Goal: Transaction & Acquisition: Purchase product/service

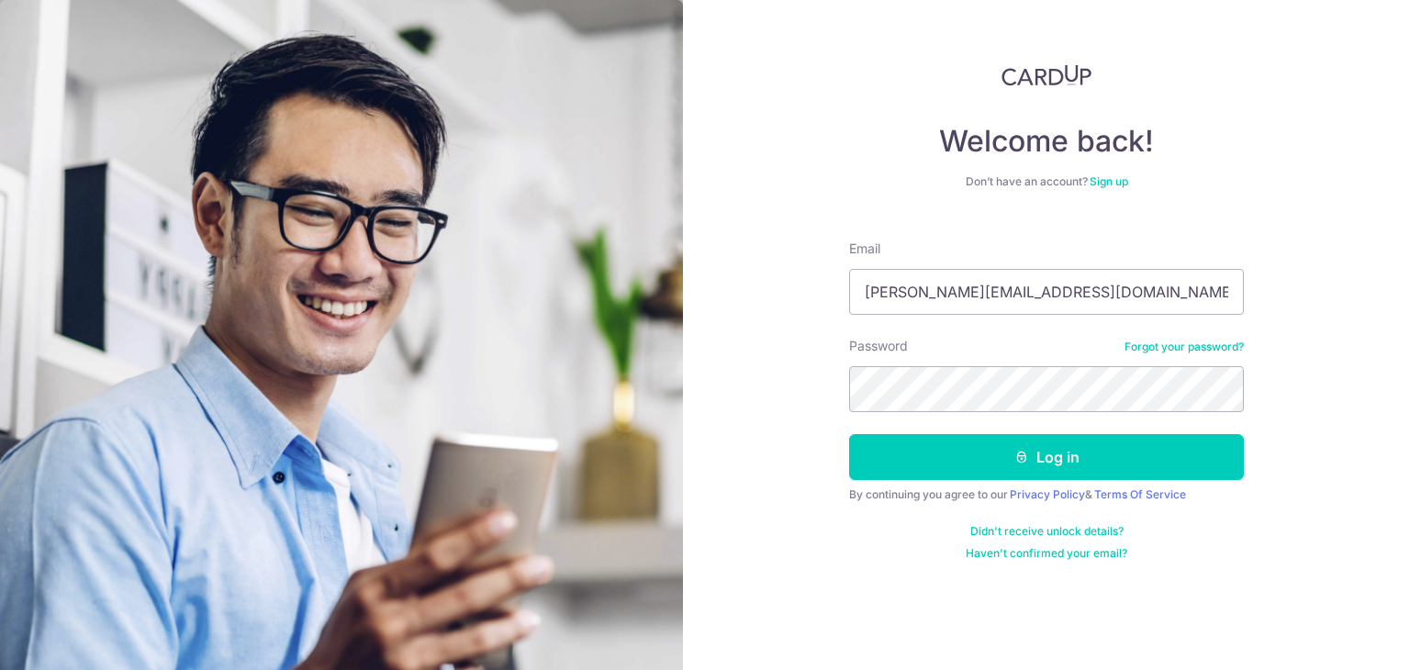
click at [849, 434] on button "Log in" at bounding box center [1046, 457] width 395 height 46
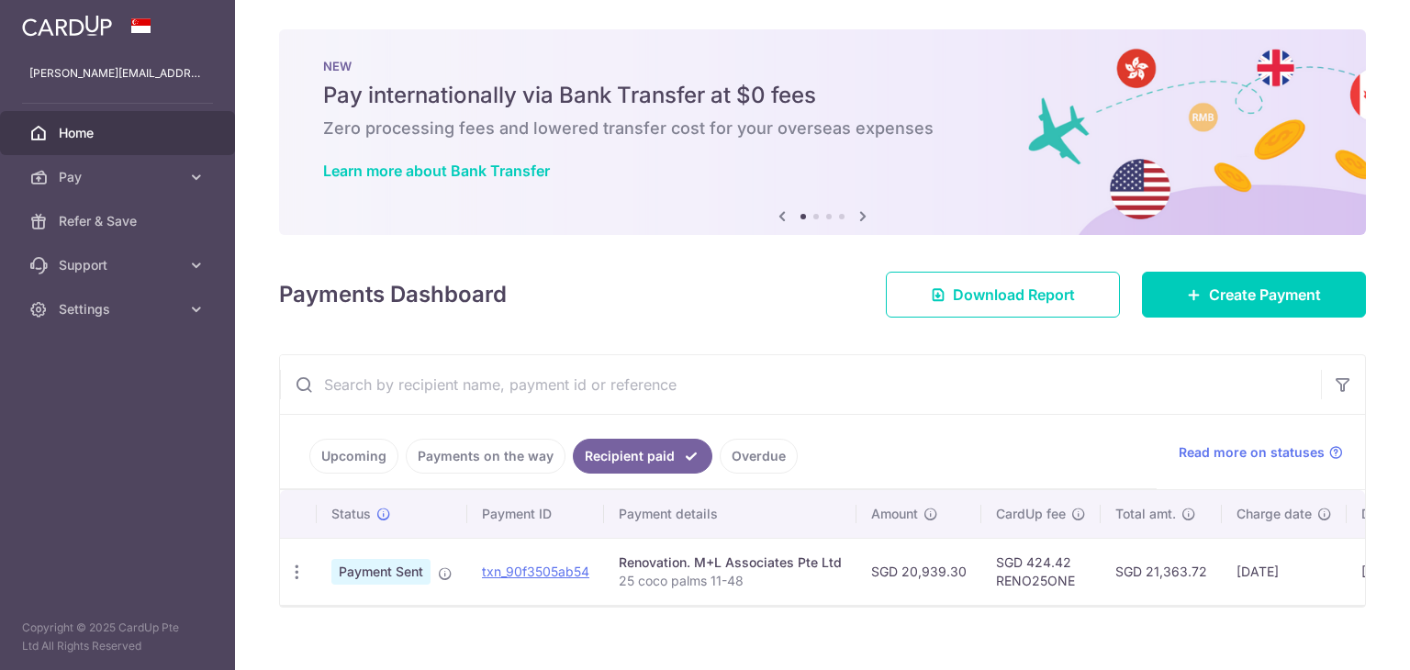
click at [338, 456] on link "Upcoming" at bounding box center [353, 456] width 89 height 35
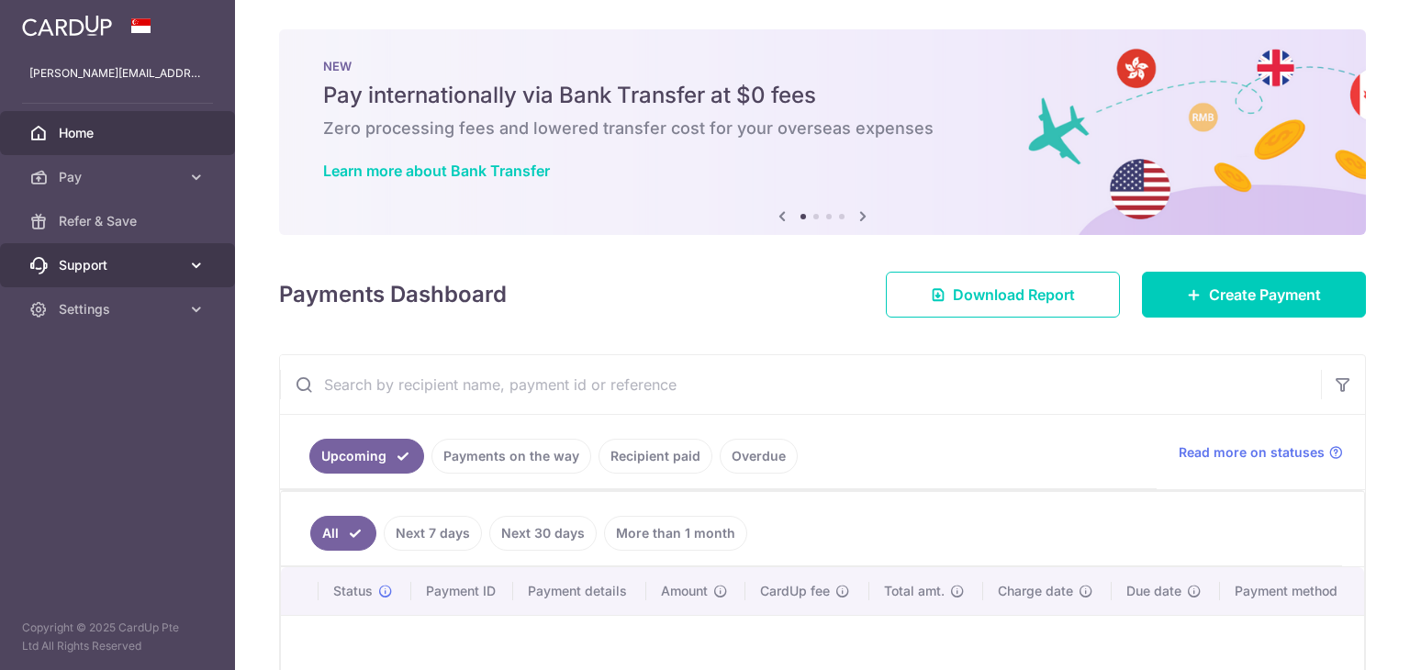
click at [102, 271] on span "Support" at bounding box center [119, 265] width 121 height 18
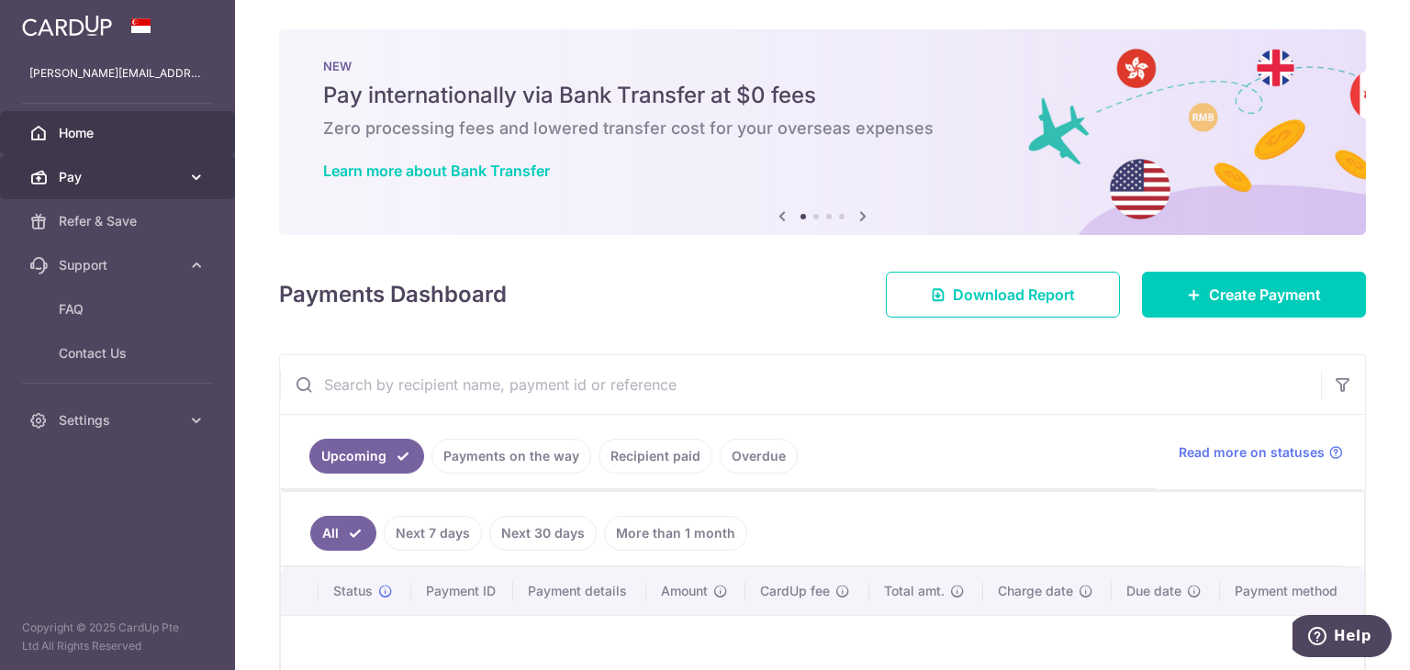
click at [117, 184] on span "Pay" at bounding box center [119, 177] width 121 height 18
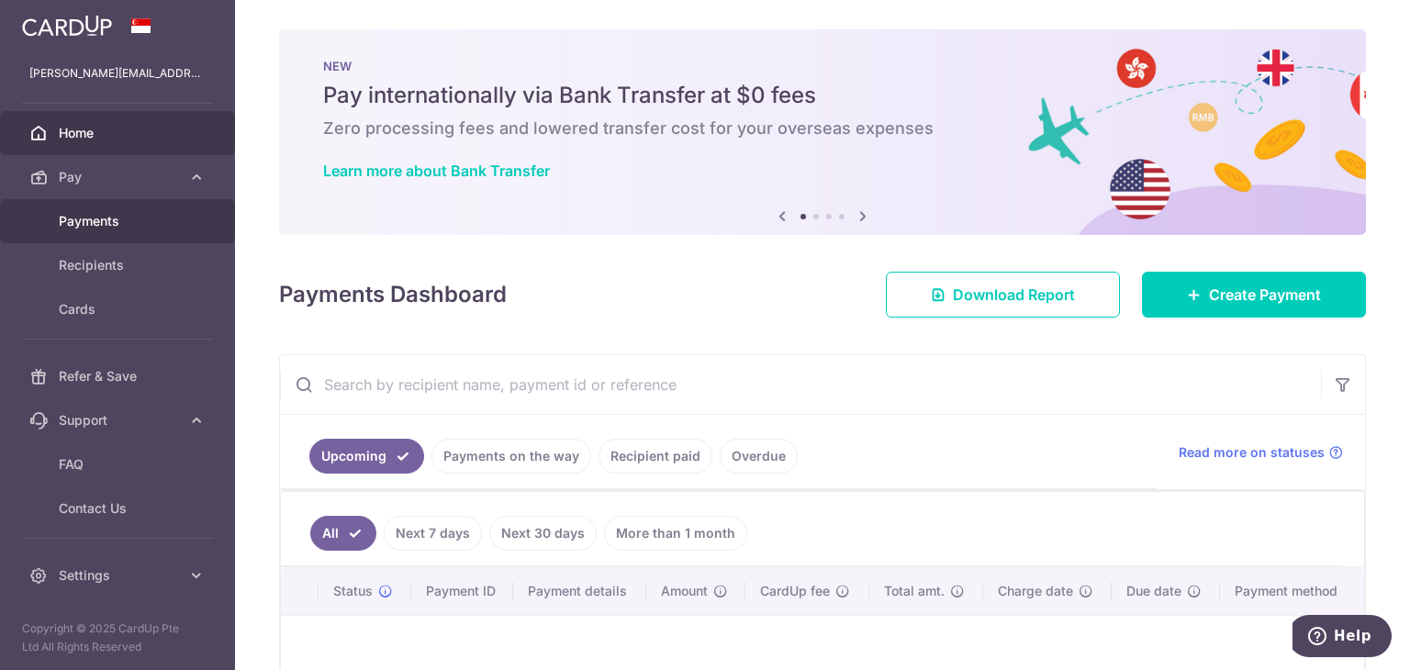
click at [84, 219] on span "Payments" at bounding box center [119, 221] width 121 height 18
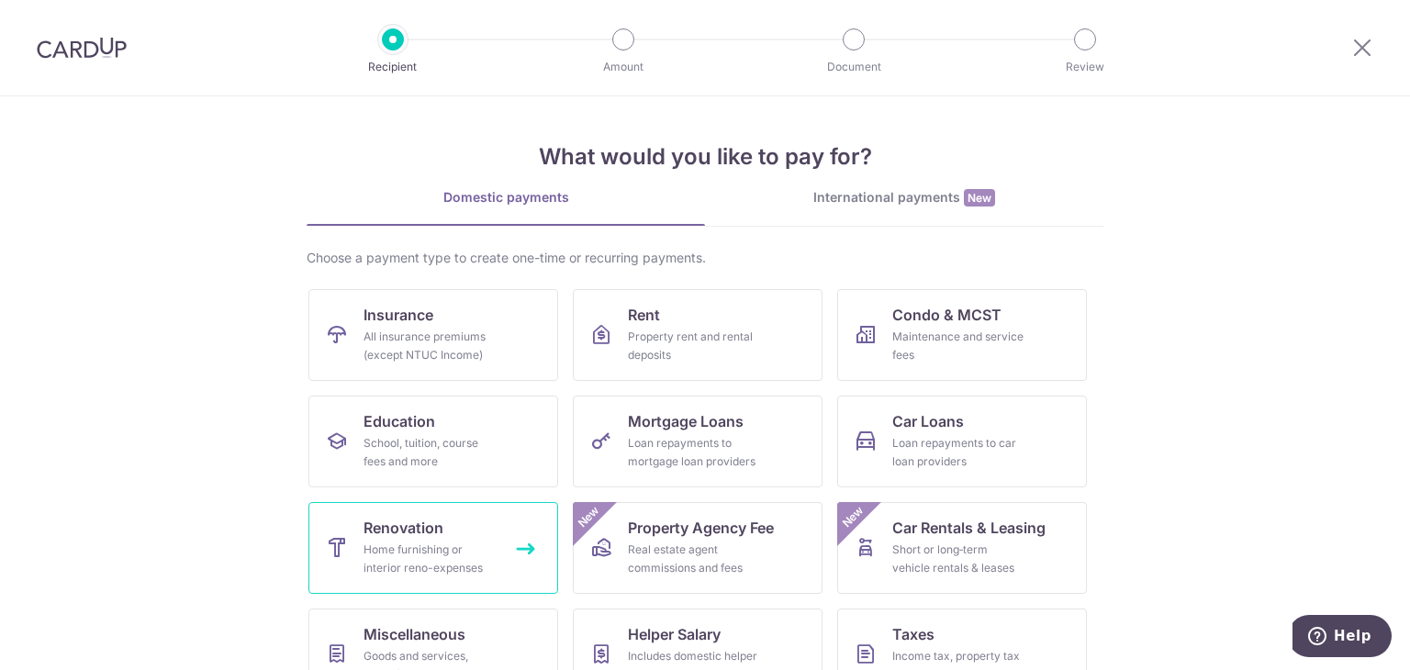
click at [417, 515] on link "Renovation Home furnishing or interior reno-expenses" at bounding box center [433, 548] width 250 height 92
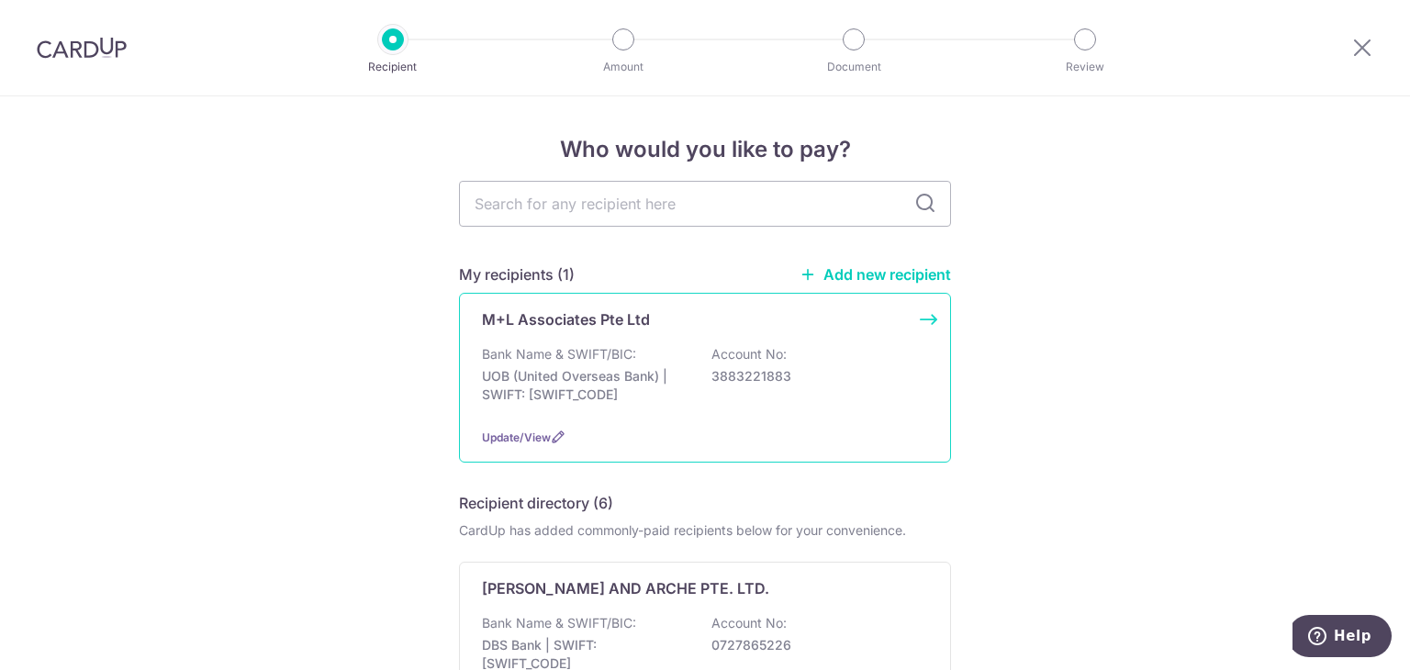
click at [661, 368] on p "UOB (United Overseas Bank) | SWIFT: UOVBSGSGXXX" at bounding box center [585, 385] width 206 height 37
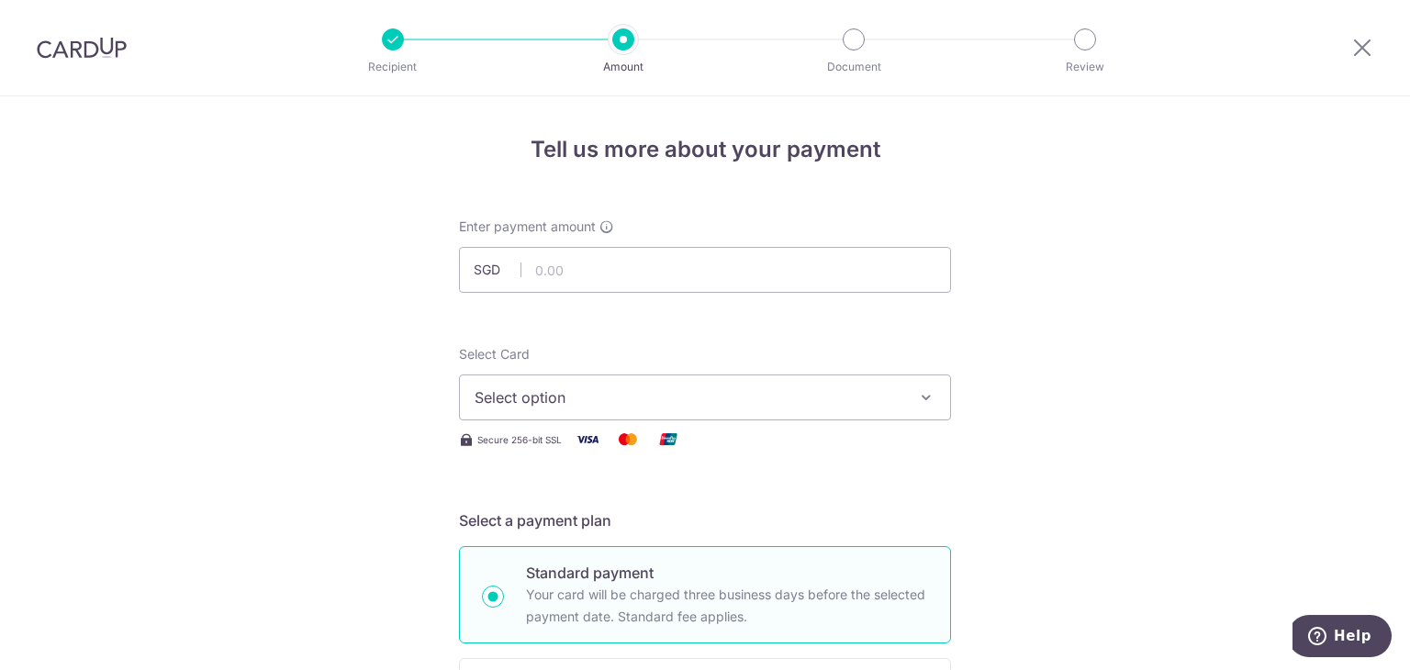
click at [1354, 61] on div at bounding box center [1361, 47] width 95 height 95
click at [1362, 55] on icon at bounding box center [1362, 47] width 22 height 23
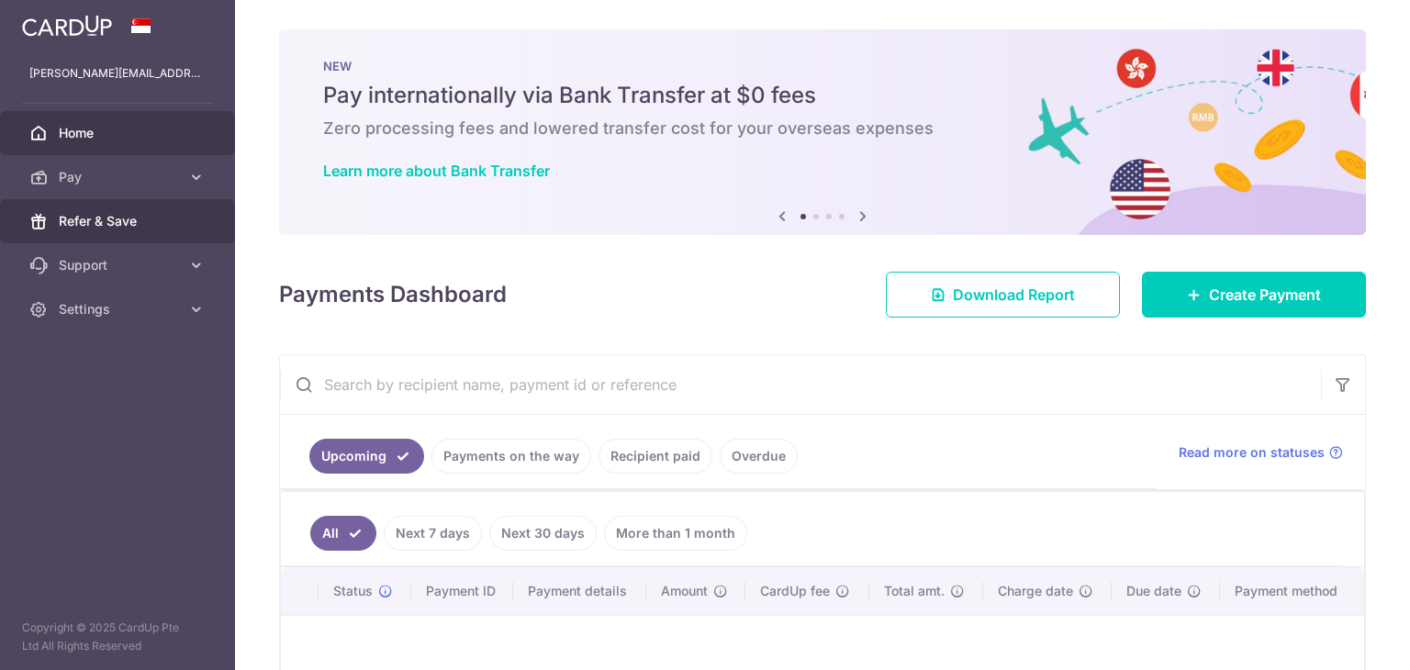
click at [139, 222] on span "Refer & Save" at bounding box center [119, 221] width 121 height 18
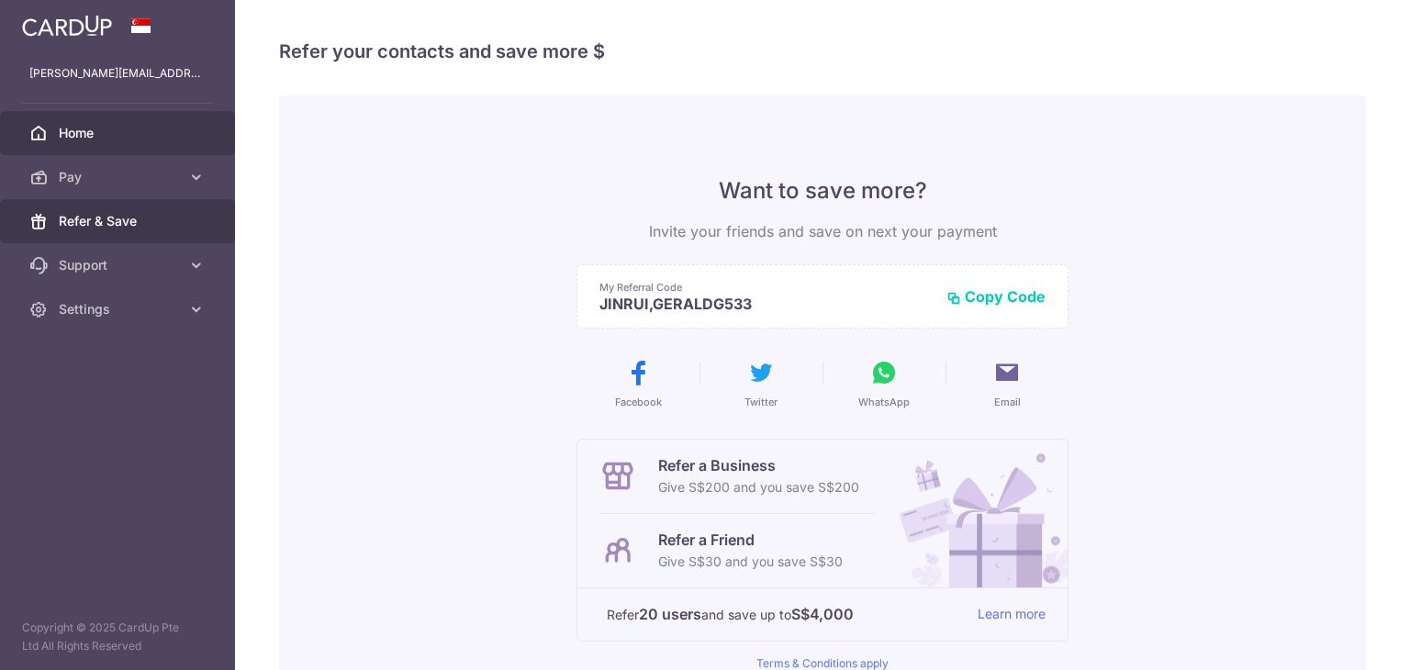
click at [154, 148] on link "Home" at bounding box center [117, 133] width 235 height 44
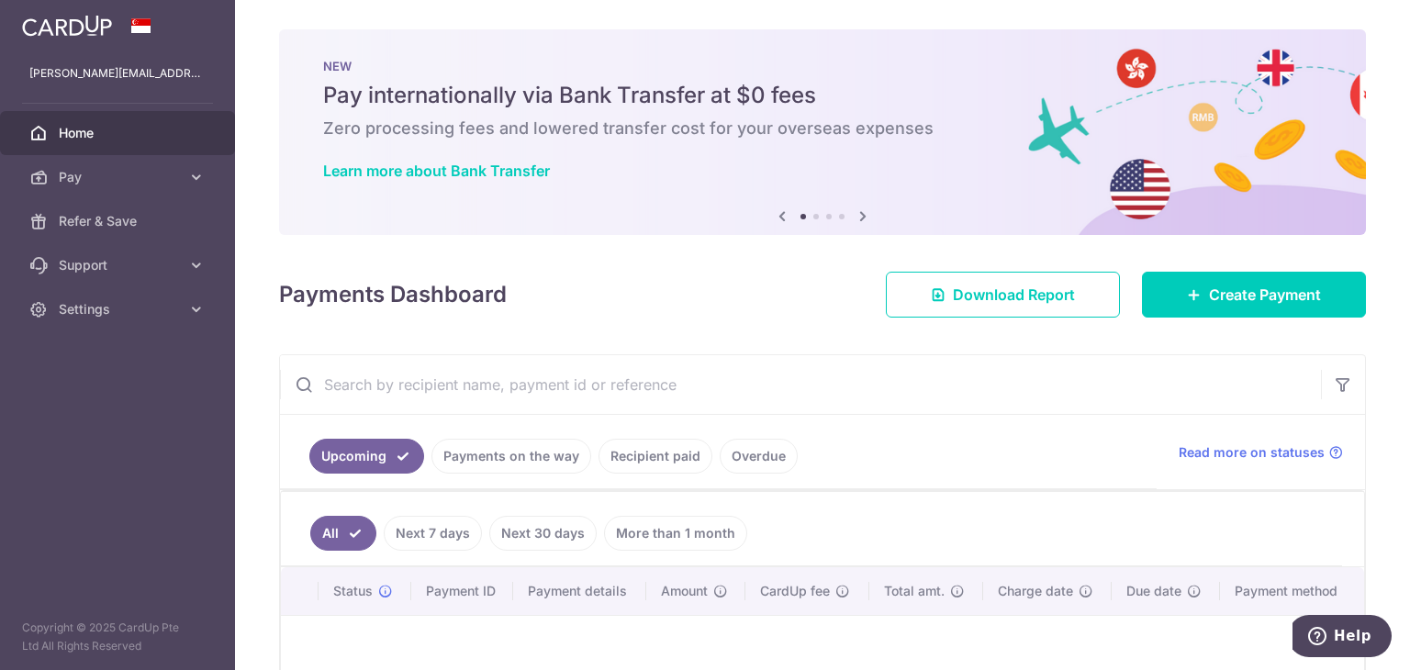
click at [861, 219] on icon at bounding box center [863, 216] width 22 height 23
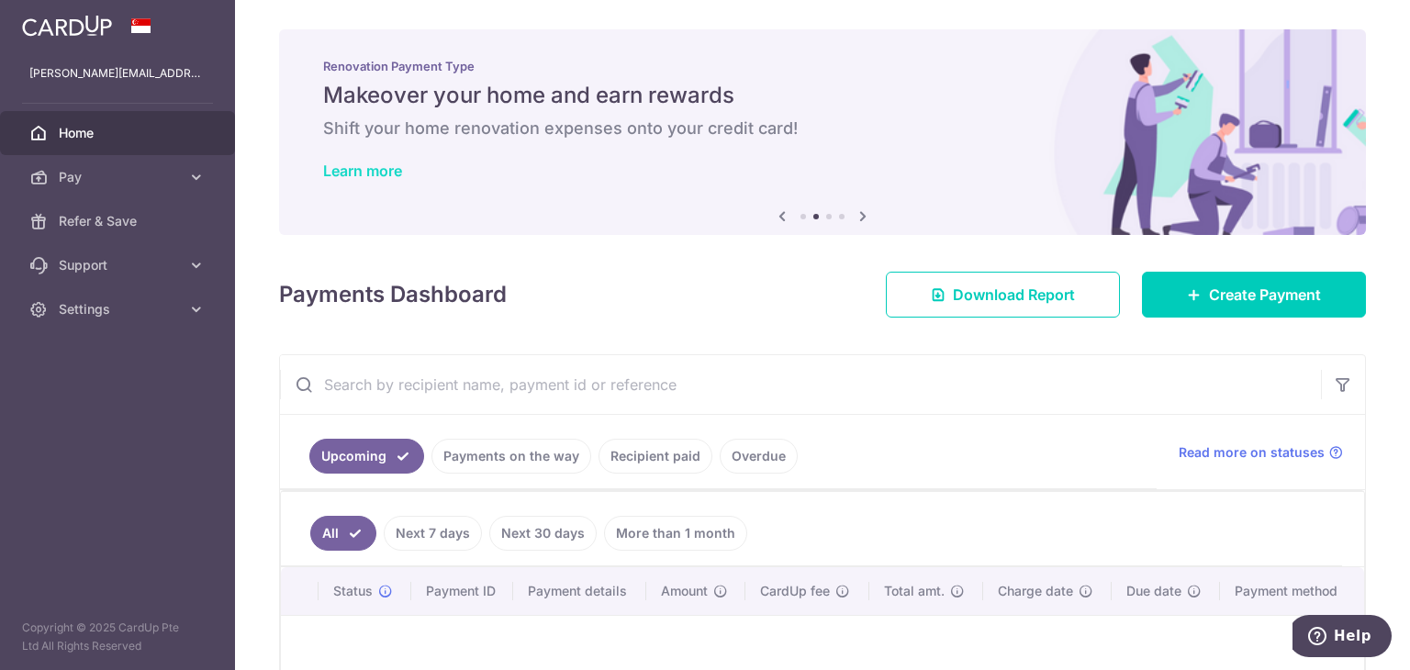
click at [352, 170] on link "Learn more" at bounding box center [362, 171] width 79 height 18
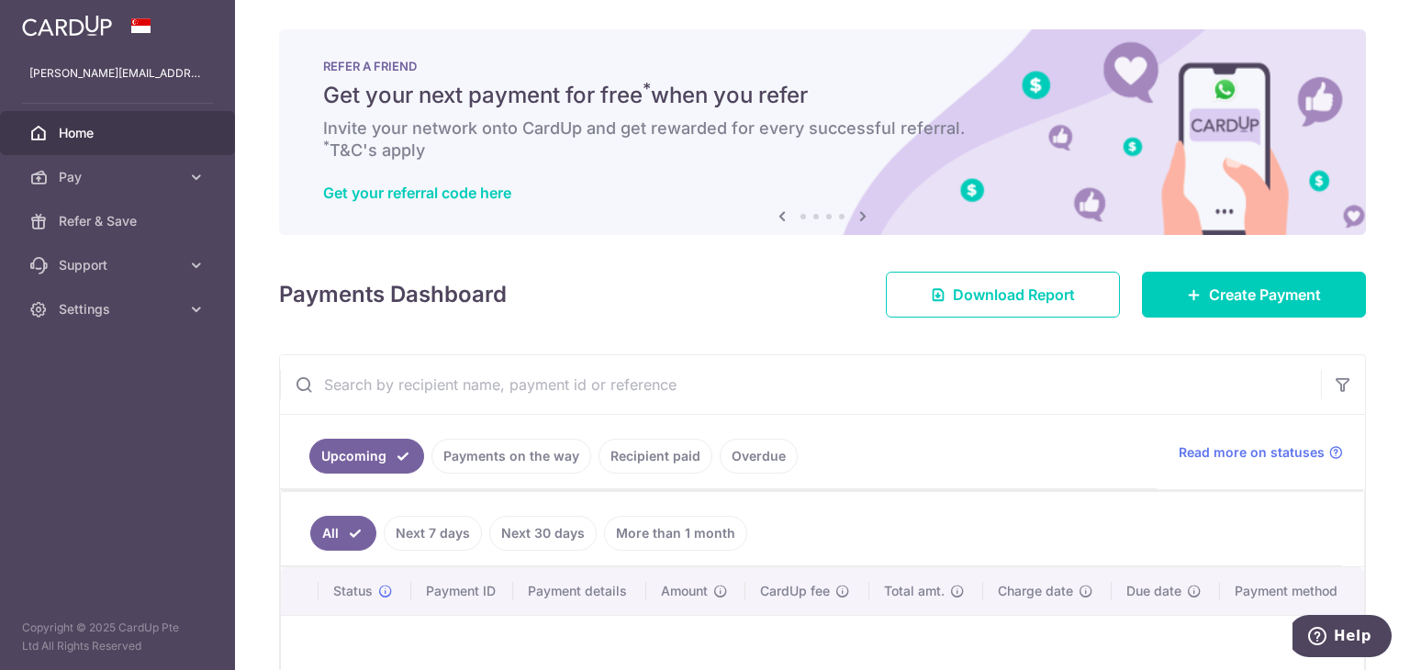
click at [857, 211] on icon at bounding box center [863, 216] width 22 height 23
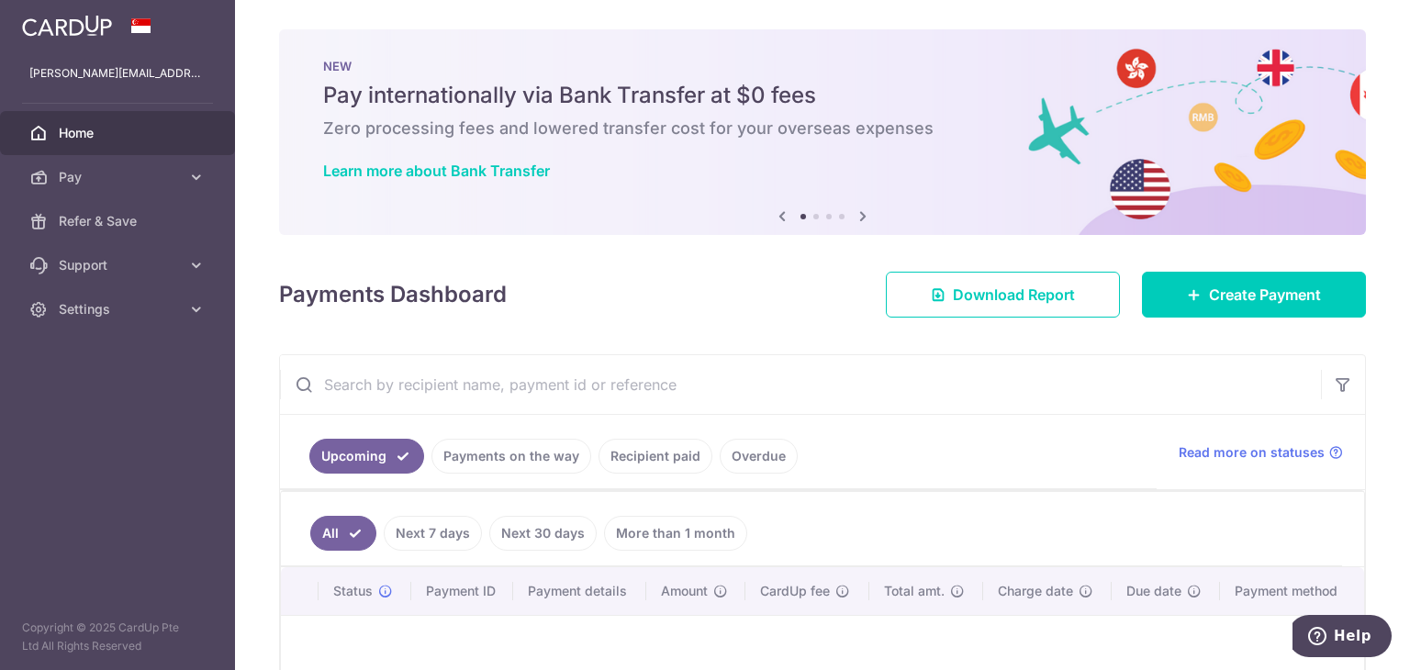
click at [857, 211] on icon at bounding box center [863, 216] width 22 height 23
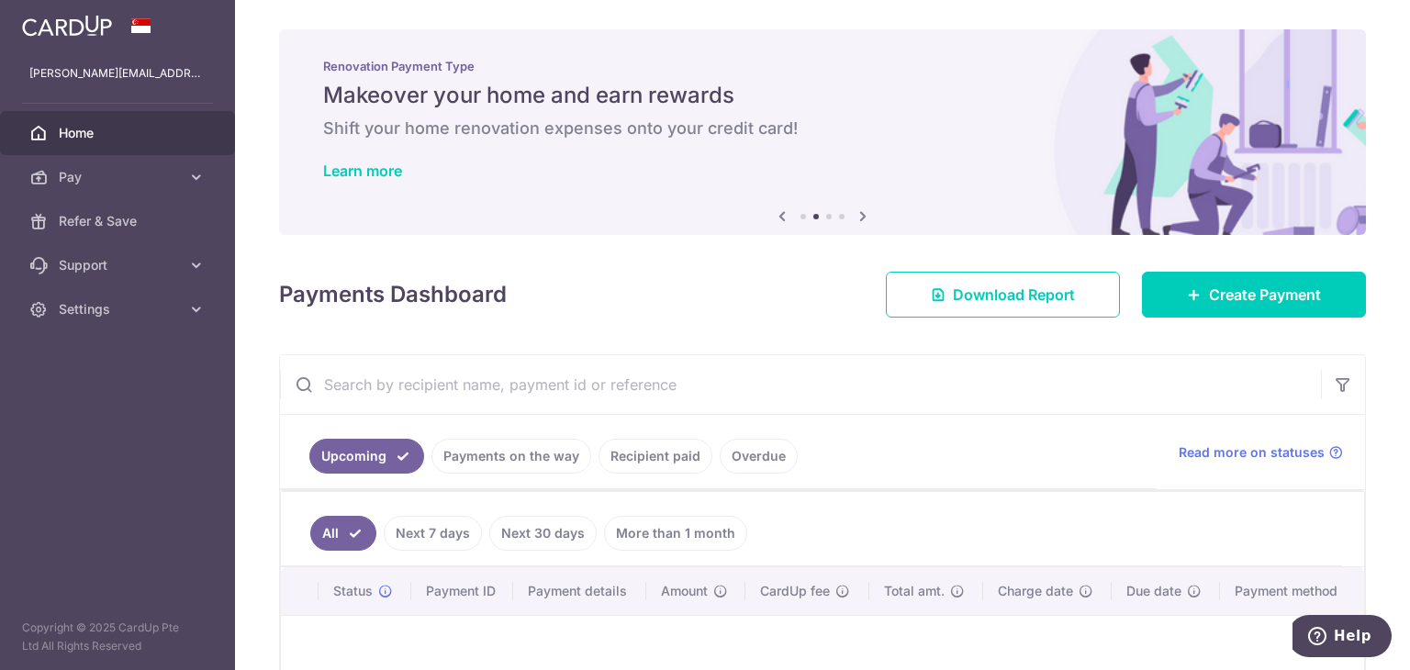
click at [857, 211] on icon at bounding box center [863, 216] width 22 height 23
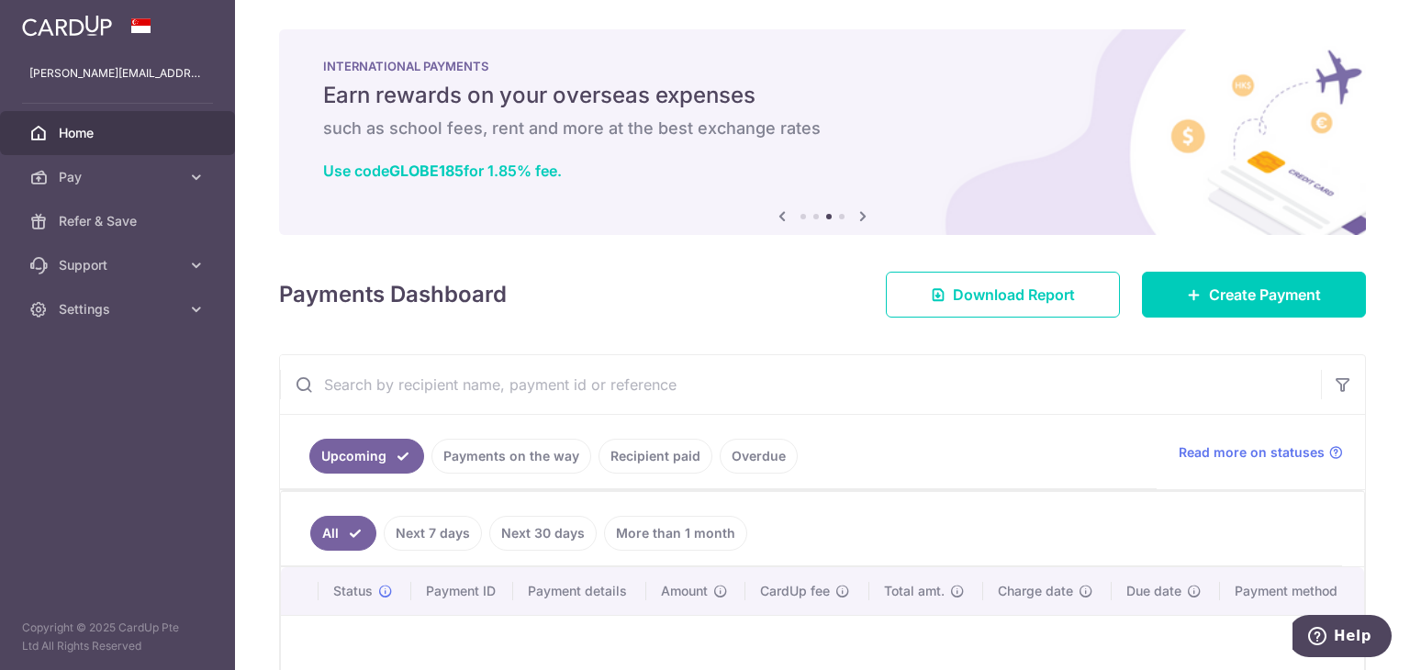
click at [857, 211] on icon at bounding box center [863, 216] width 22 height 23
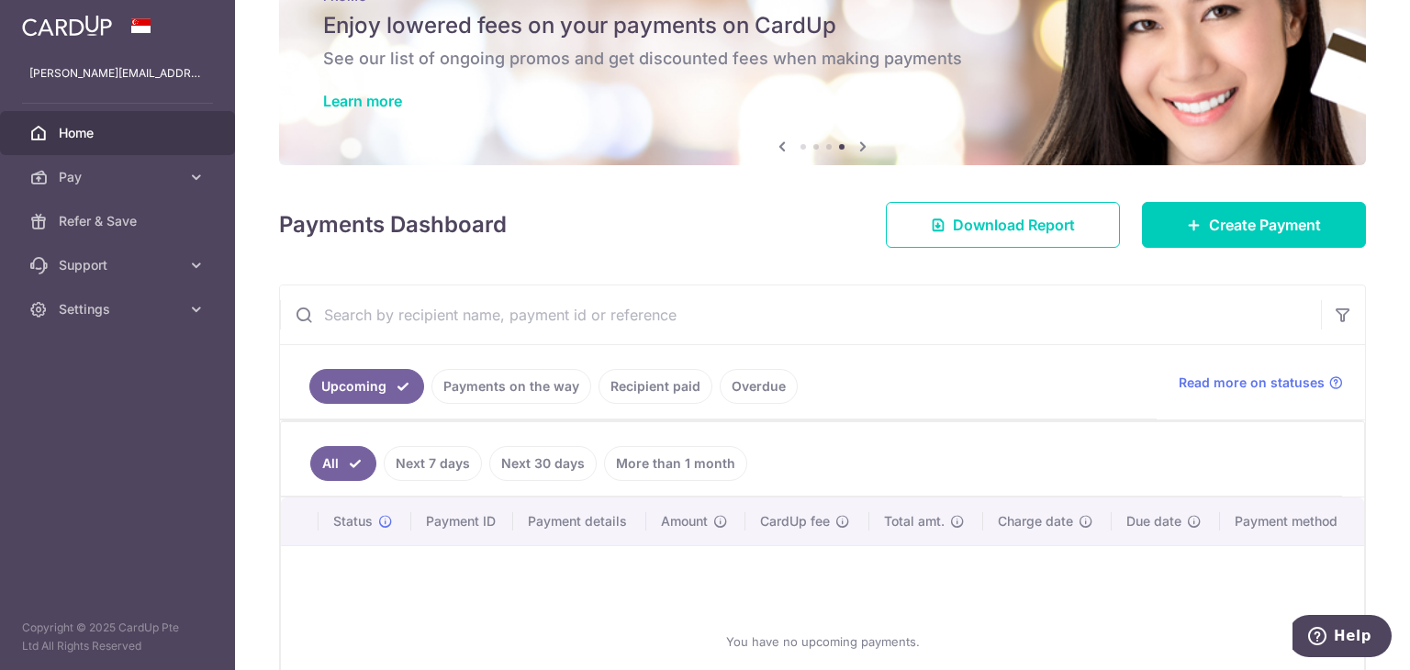
scroll to position [224, 0]
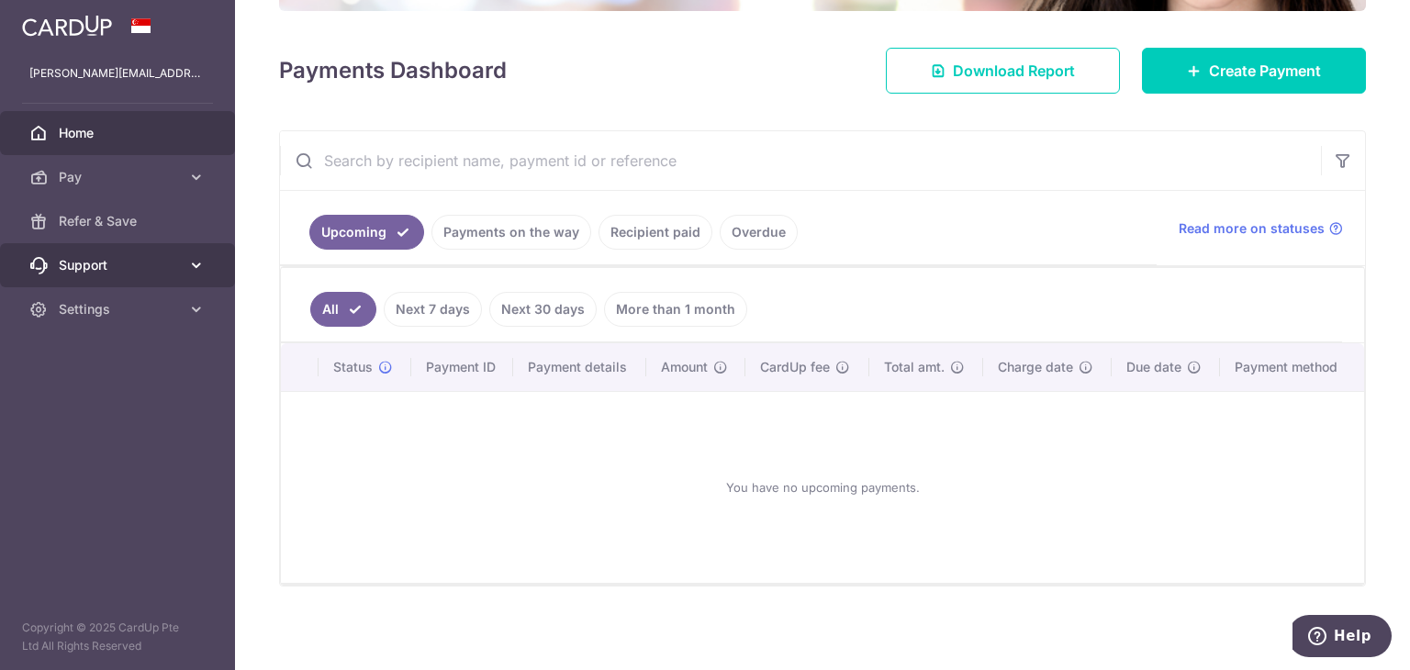
click at [192, 268] on icon at bounding box center [196, 265] width 18 height 18
click at [68, 35] on img at bounding box center [67, 26] width 90 height 22
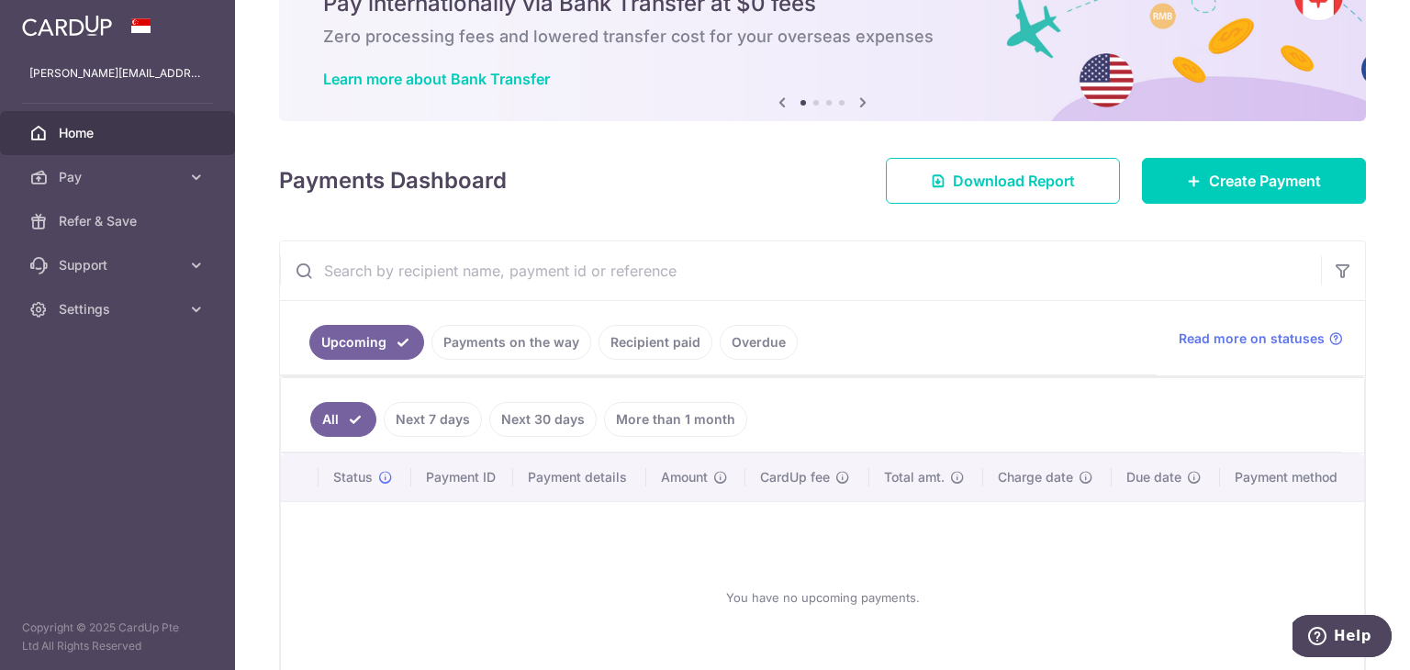
scroll to position [0, 0]
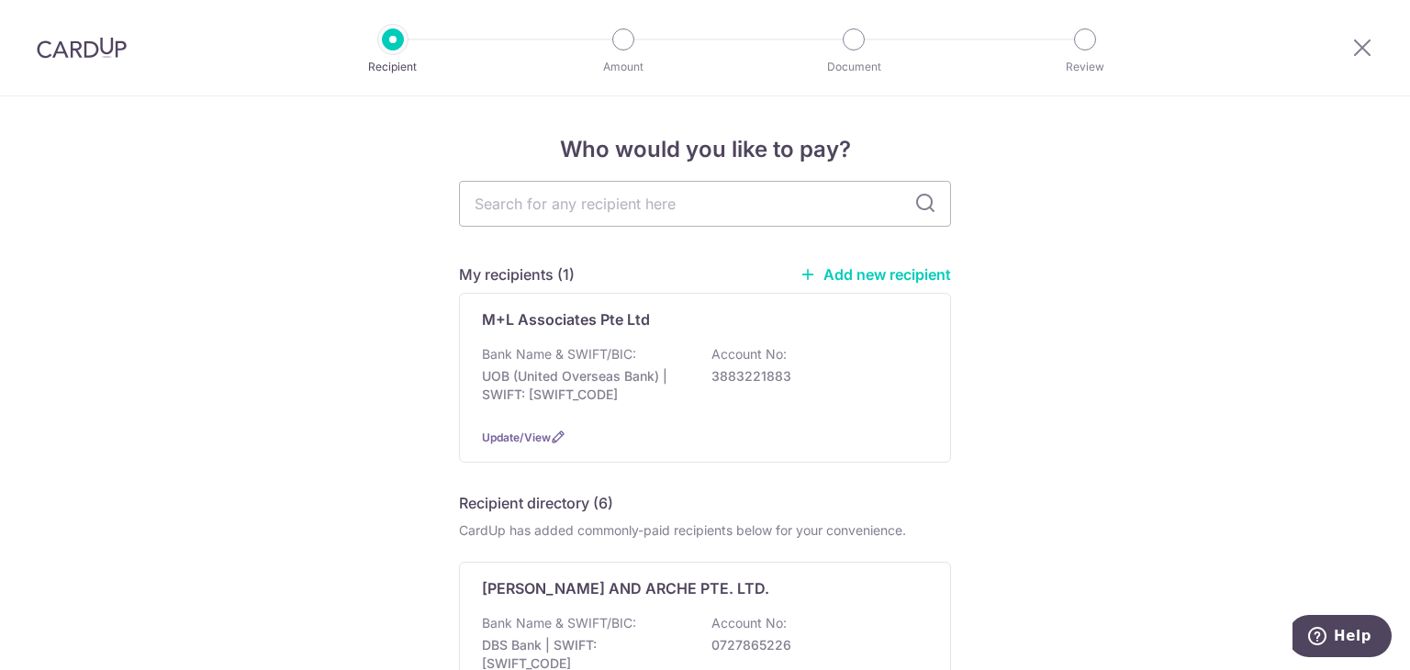
click at [554, 415] on div "M+L Associates Pte Ltd Bank Name & SWIFT/BIC: UOB (United Overseas Bank) | SWIF…" at bounding box center [705, 378] width 492 height 170
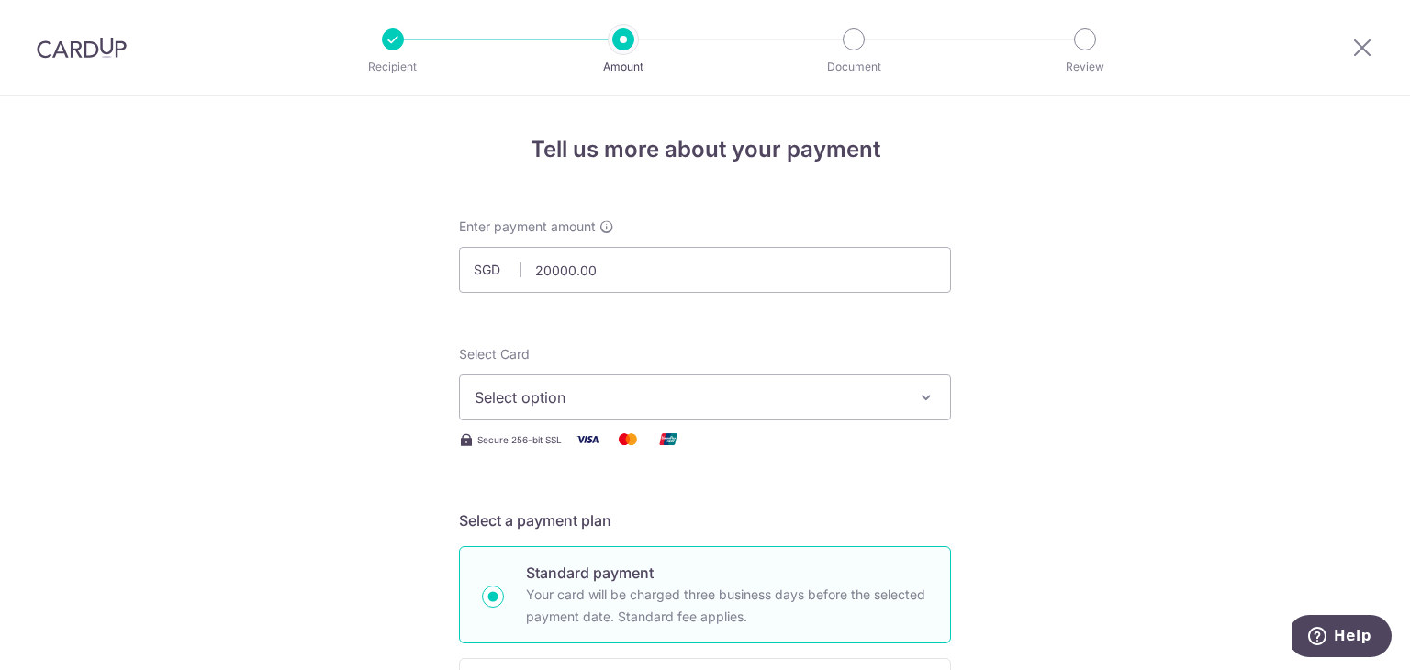
type input "20,000.00"
click at [551, 389] on span "Select option" at bounding box center [688, 397] width 428 height 22
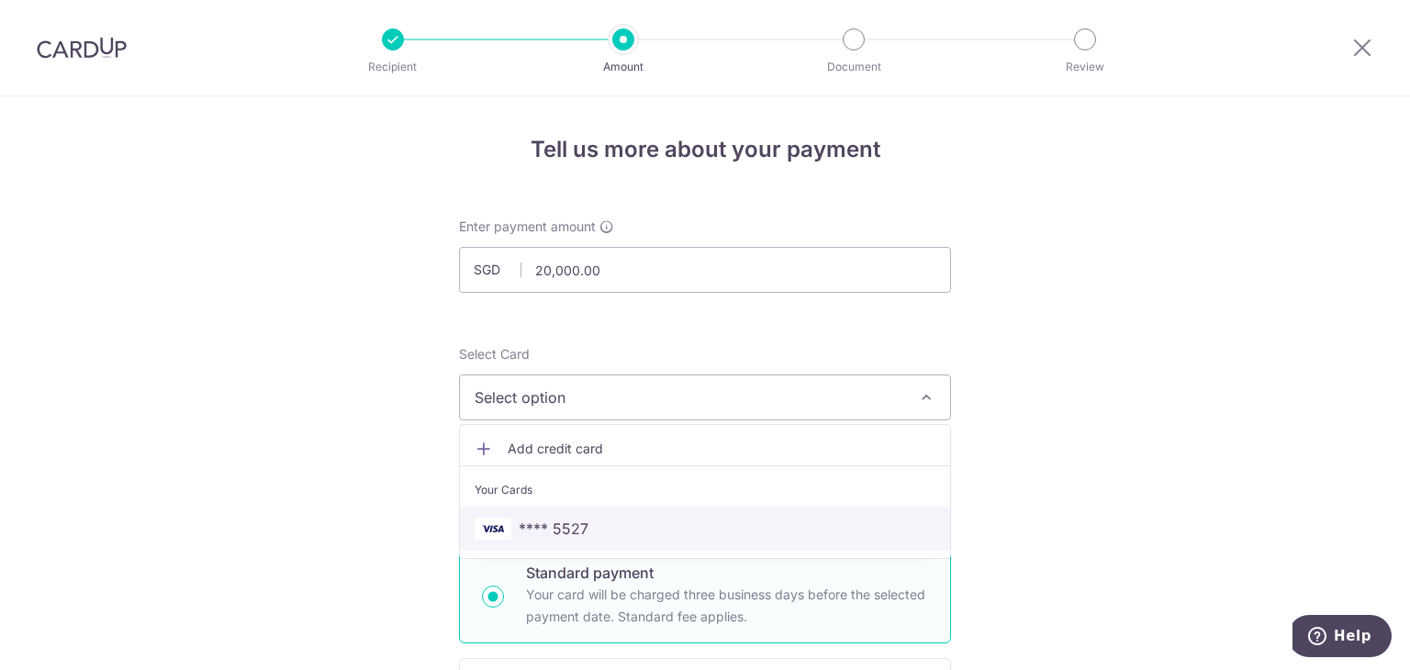
click at [540, 515] on link "**** 5527" at bounding box center [705, 529] width 490 height 44
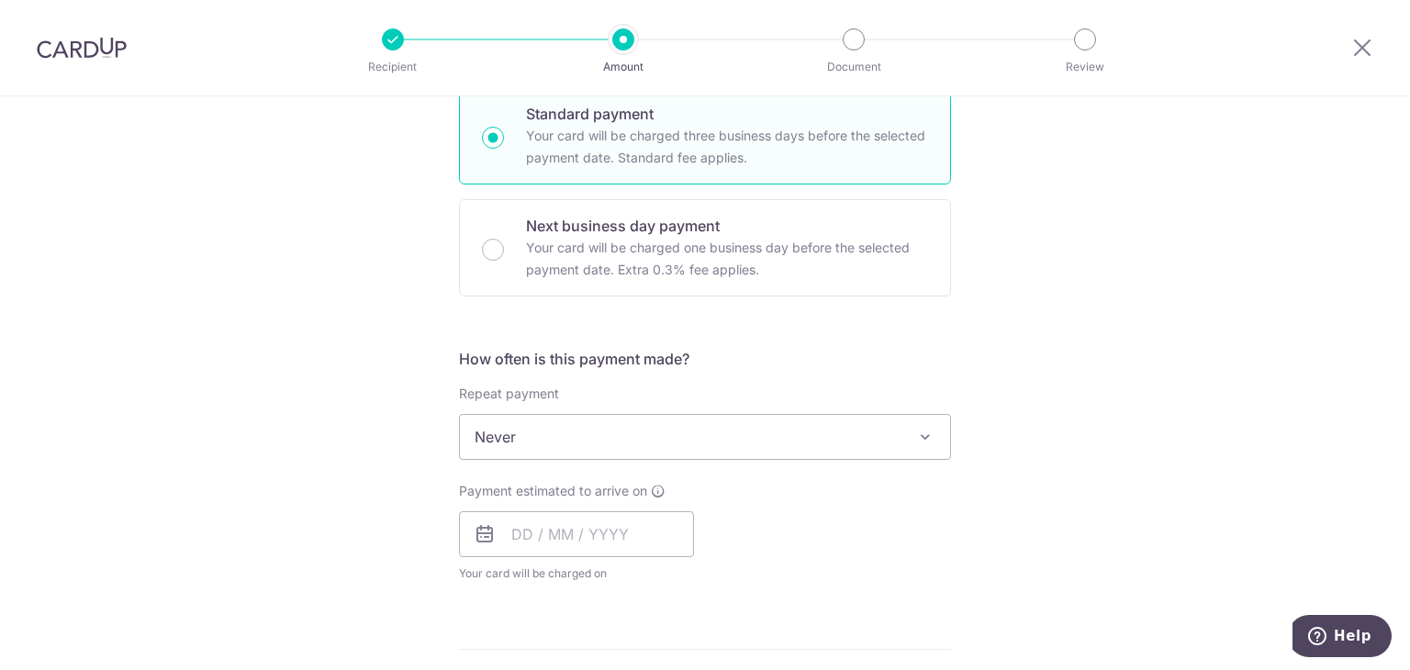
scroll to position [642, 0]
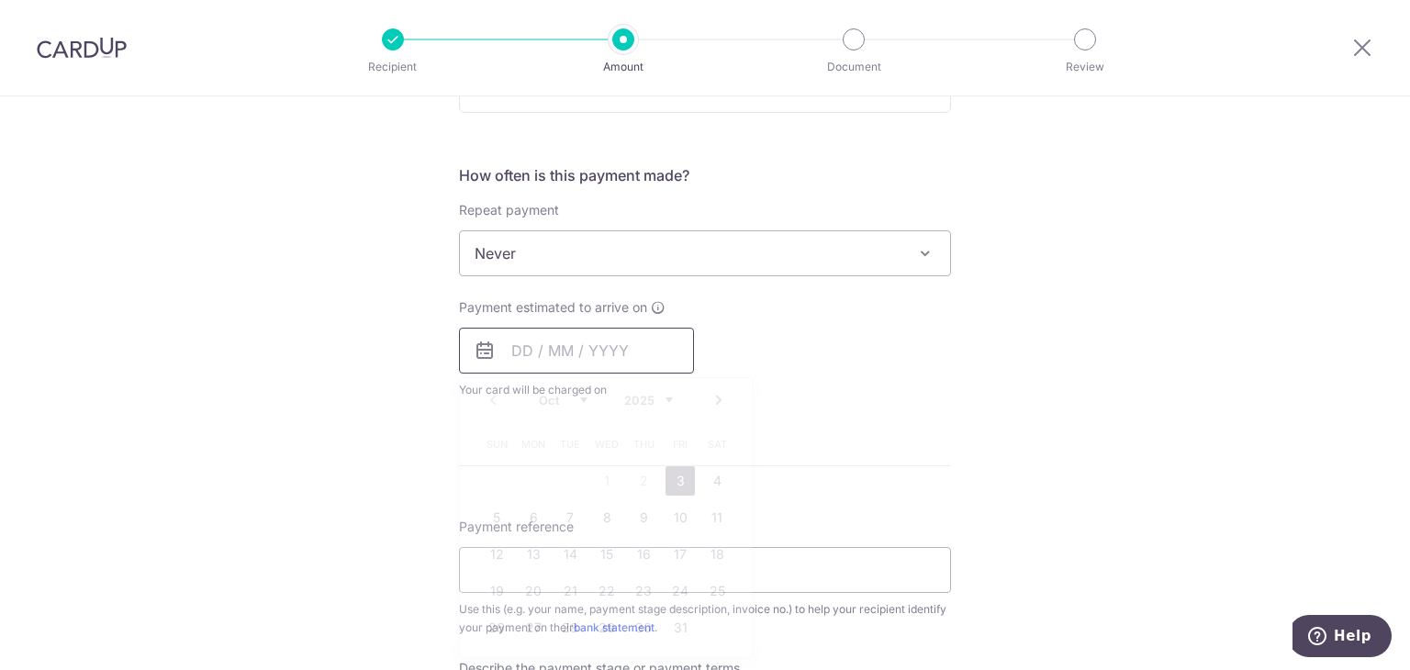
click at [555, 363] on input "text" at bounding box center [576, 351] width 235 height 46
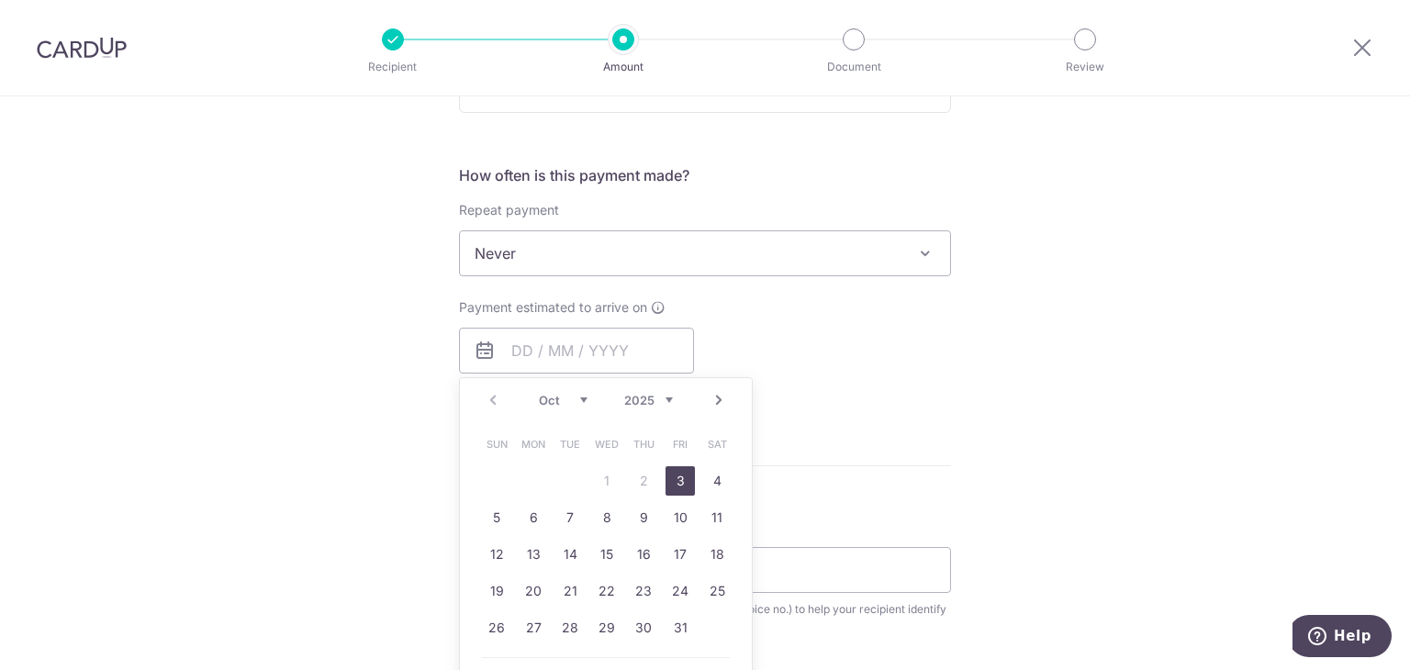
click at [676, 485] on link "3" at bounding box center [679, 480] width 29 height 29
type input "[DATE]"
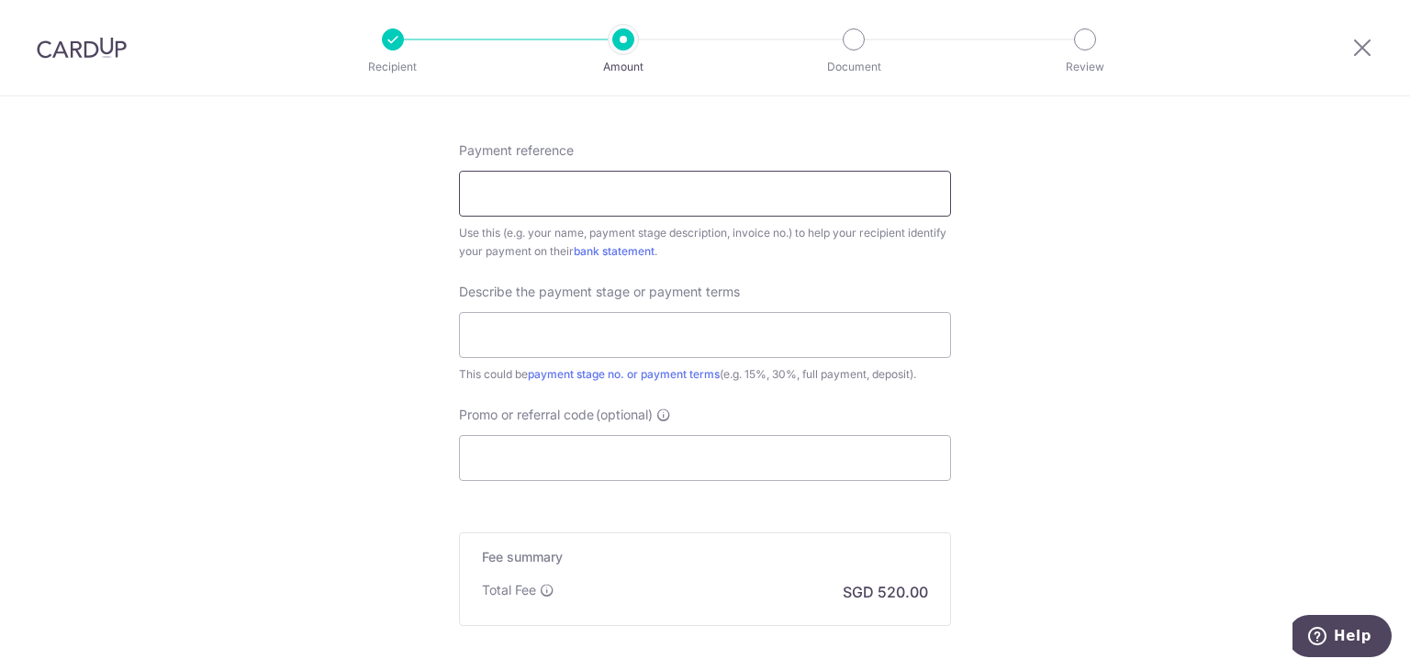
scroll to position [1193, 0]
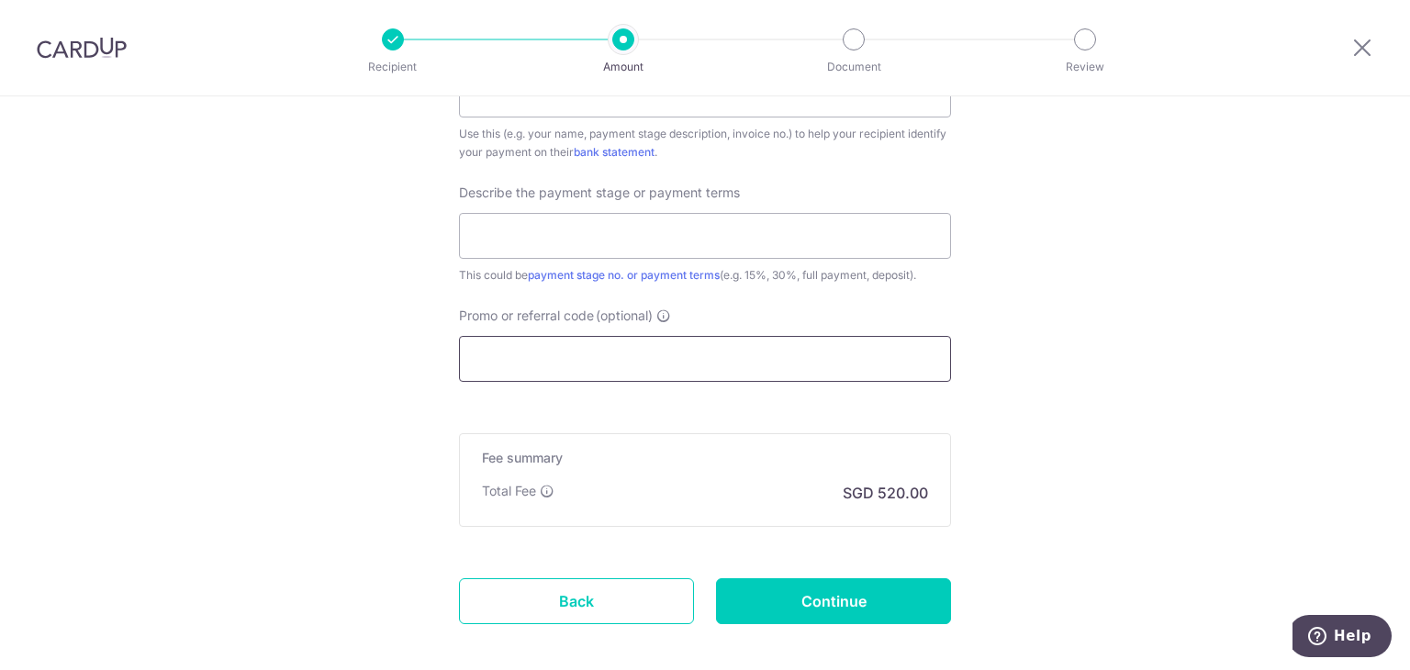
click at [554, 360] on input "Promo or referral code (optional)" at bounding box center [705, 359] width 492 height 46
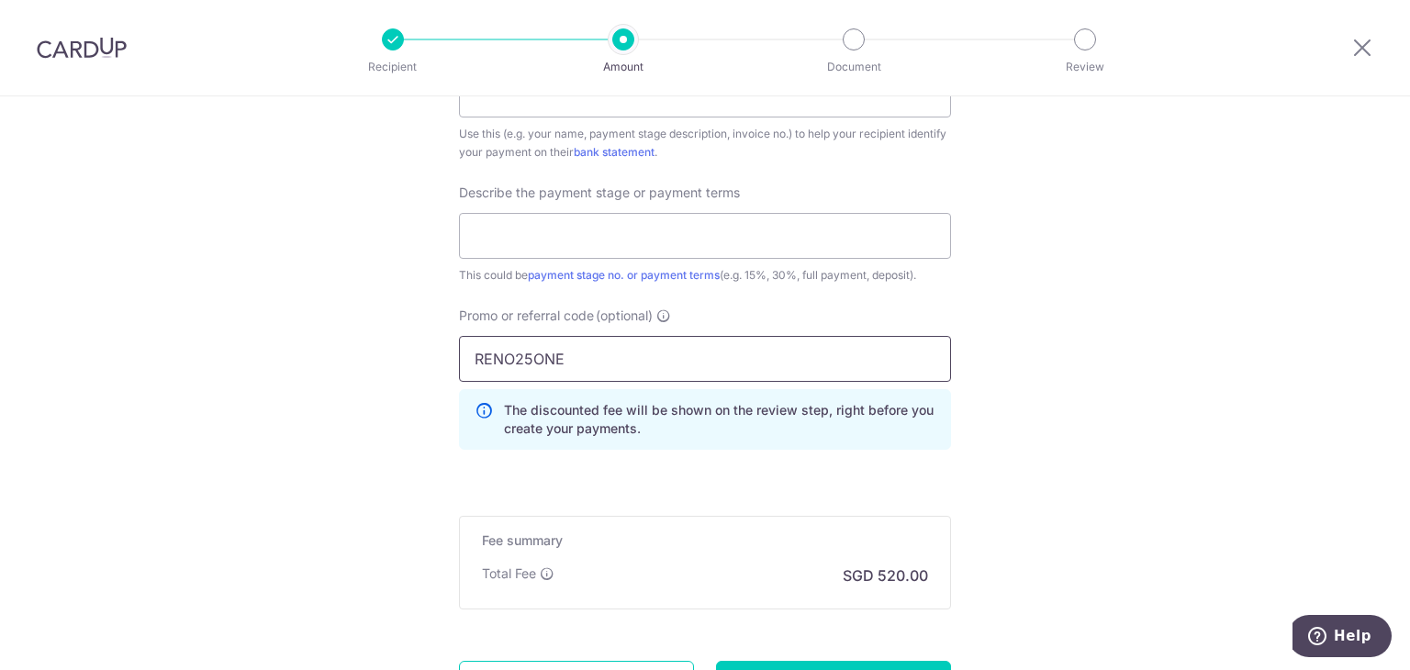
type input "RENO25ONE"
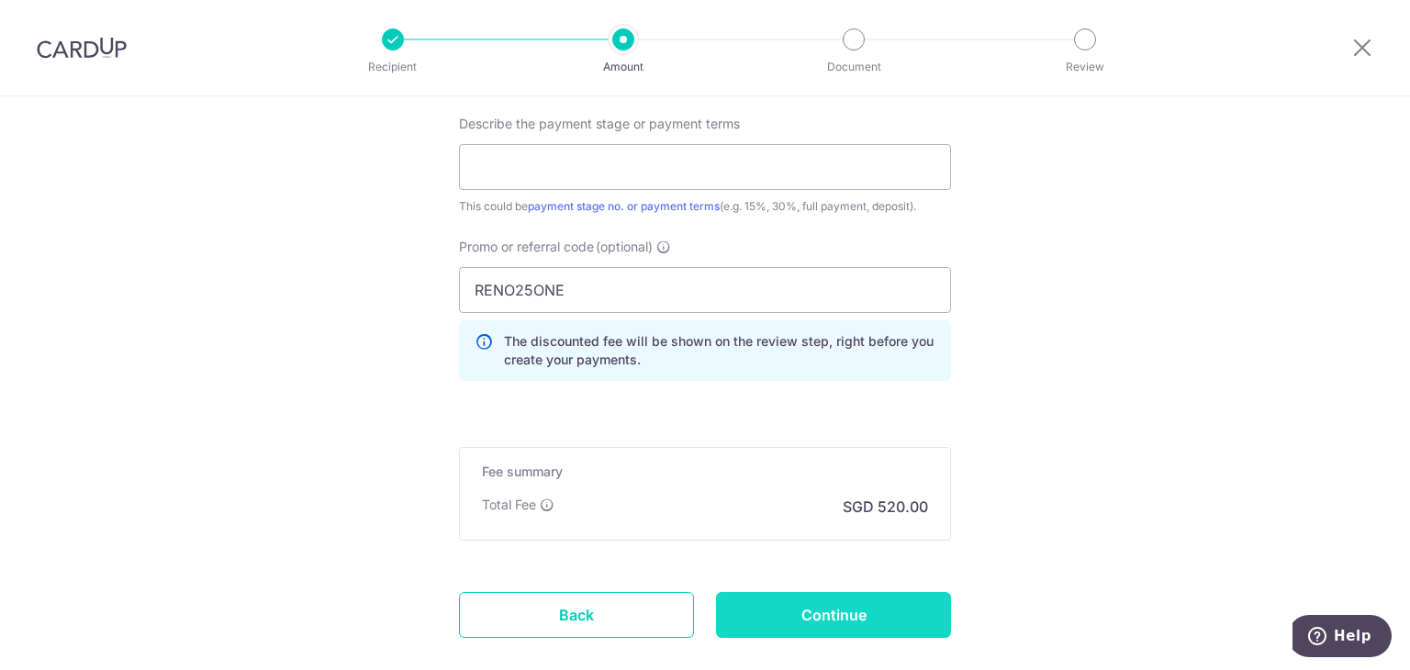
scroll to position [1365, 0]
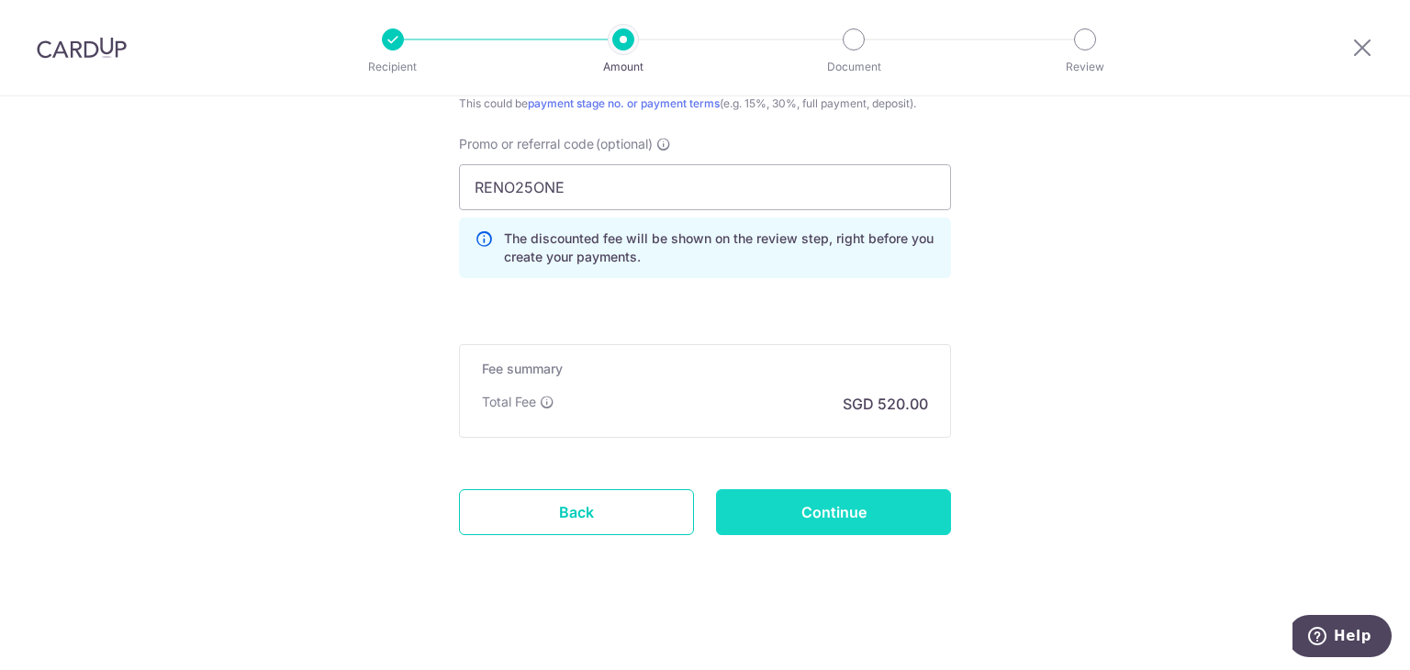
click at [824, 515] on input "Continue" at bounding box center [833, 512] width 235 height 46
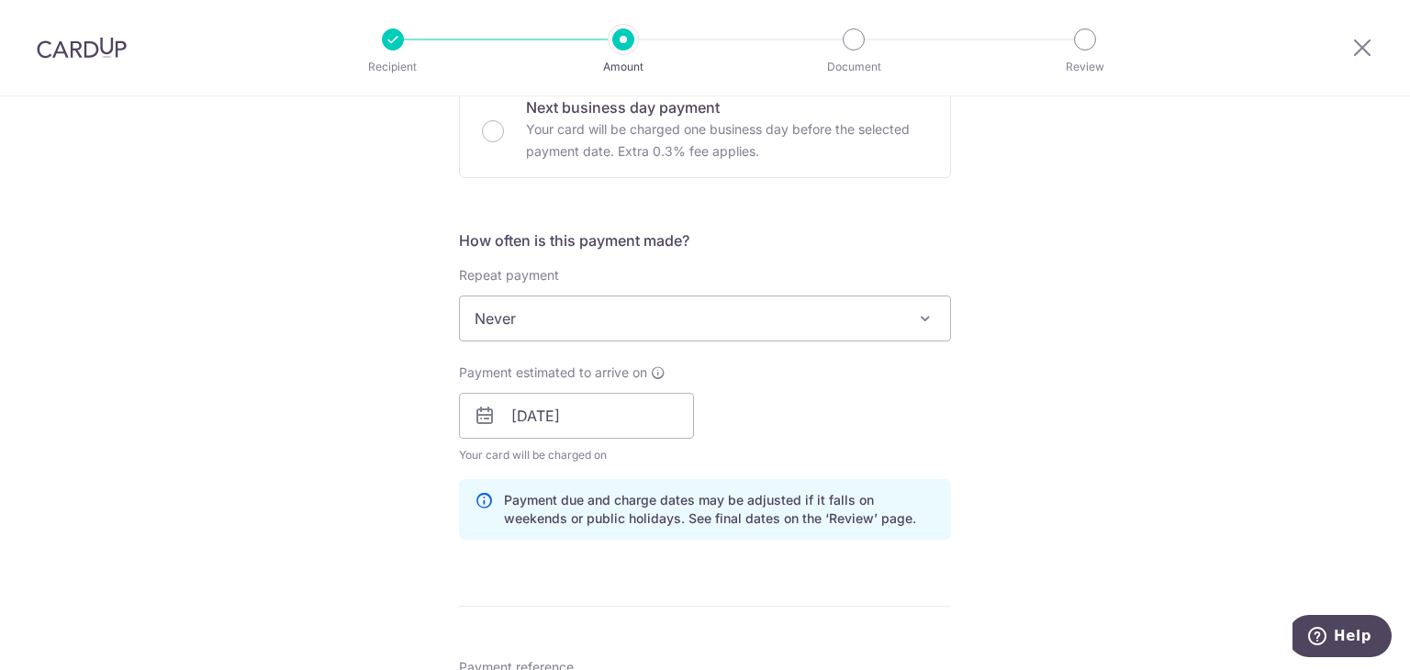
scroll to position [944, 0]
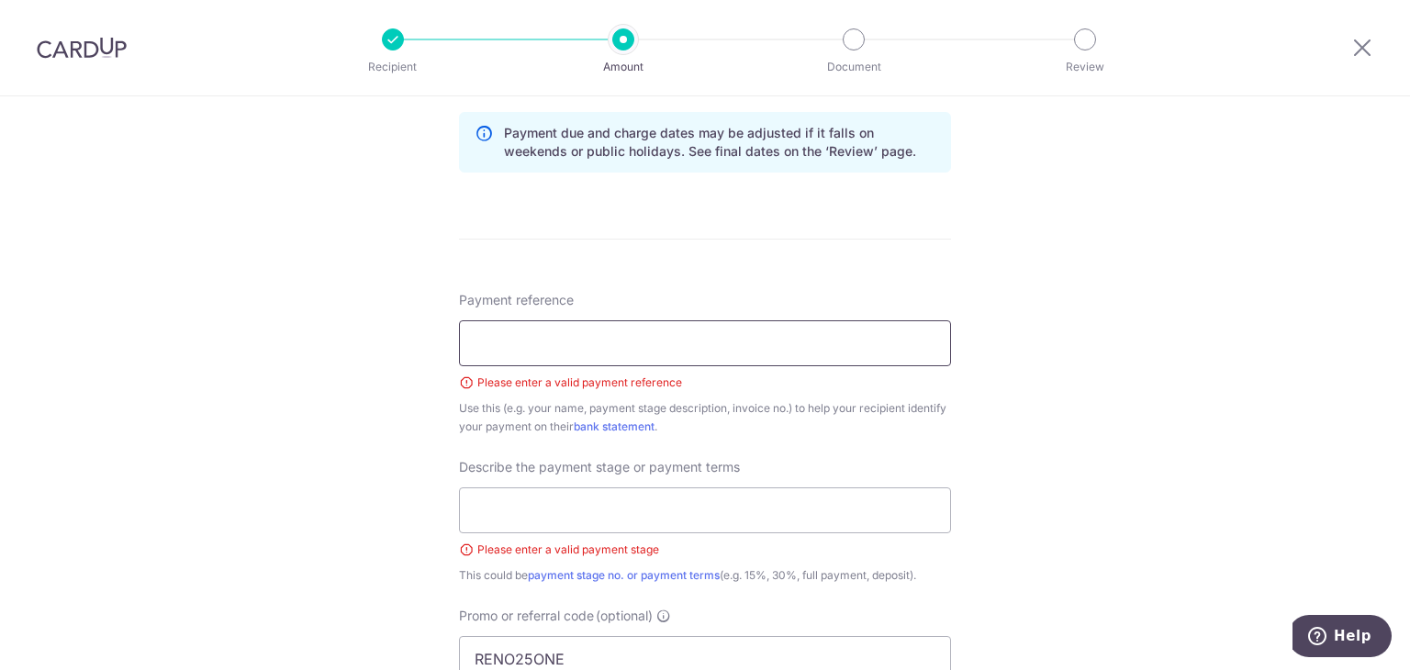
drag, startPoint x: 511, startPoint y: 349, endPoint x: 504, endPoint y: 357, distance: 11.0
click at [511, 349] on input "Payment reference" at bounding box center [705, 343] width 492 height 46
type input "25 coco palms 11-48"
click at [603, 497] on input "text" at bounding box center [705, 510] width 492 height 46
click at [604, 498] on input "text" at bounding box center [705, 510] width 492 height 46
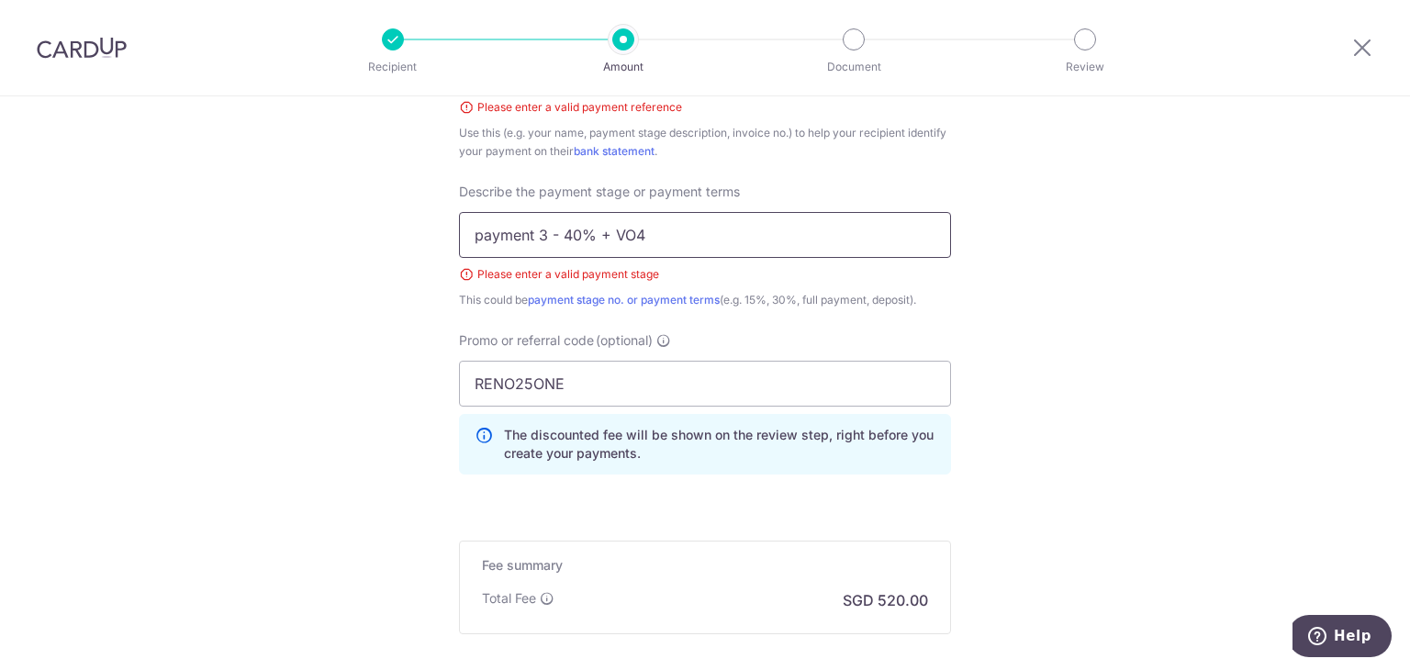
type input "payment 3 - 40% + VO4"
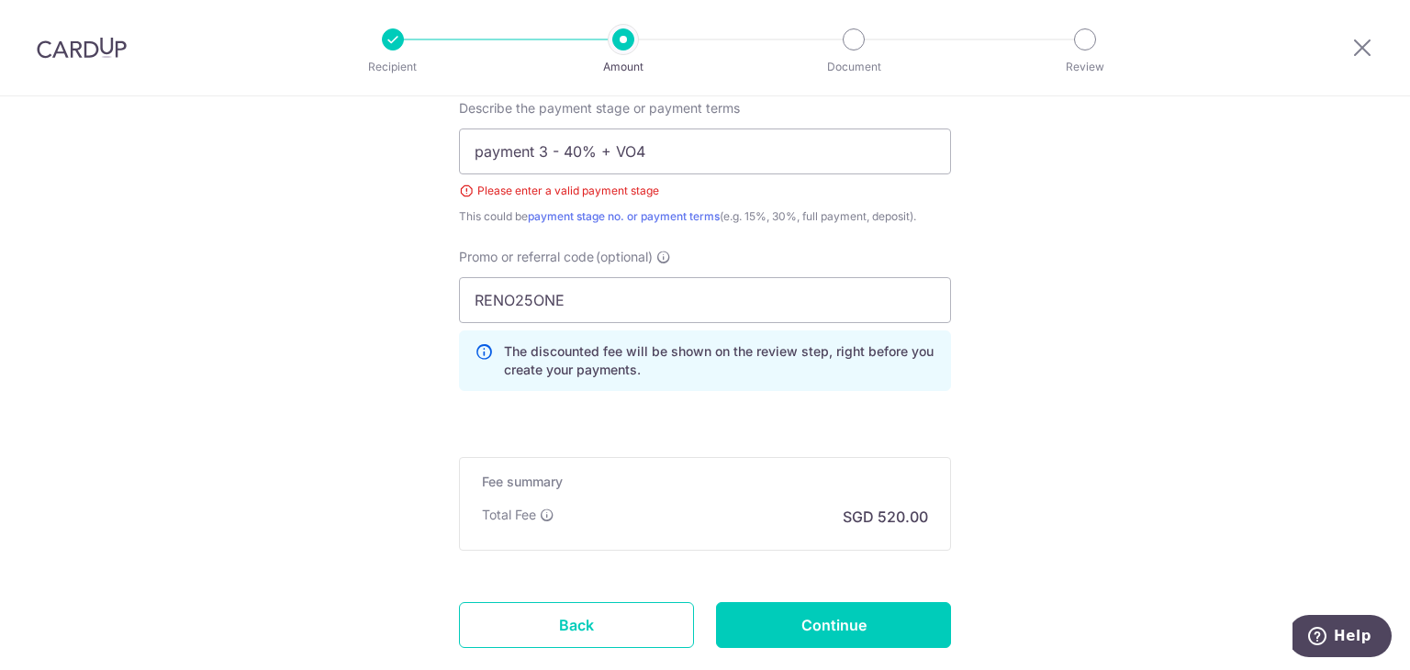
scroll to position [1403, 0]
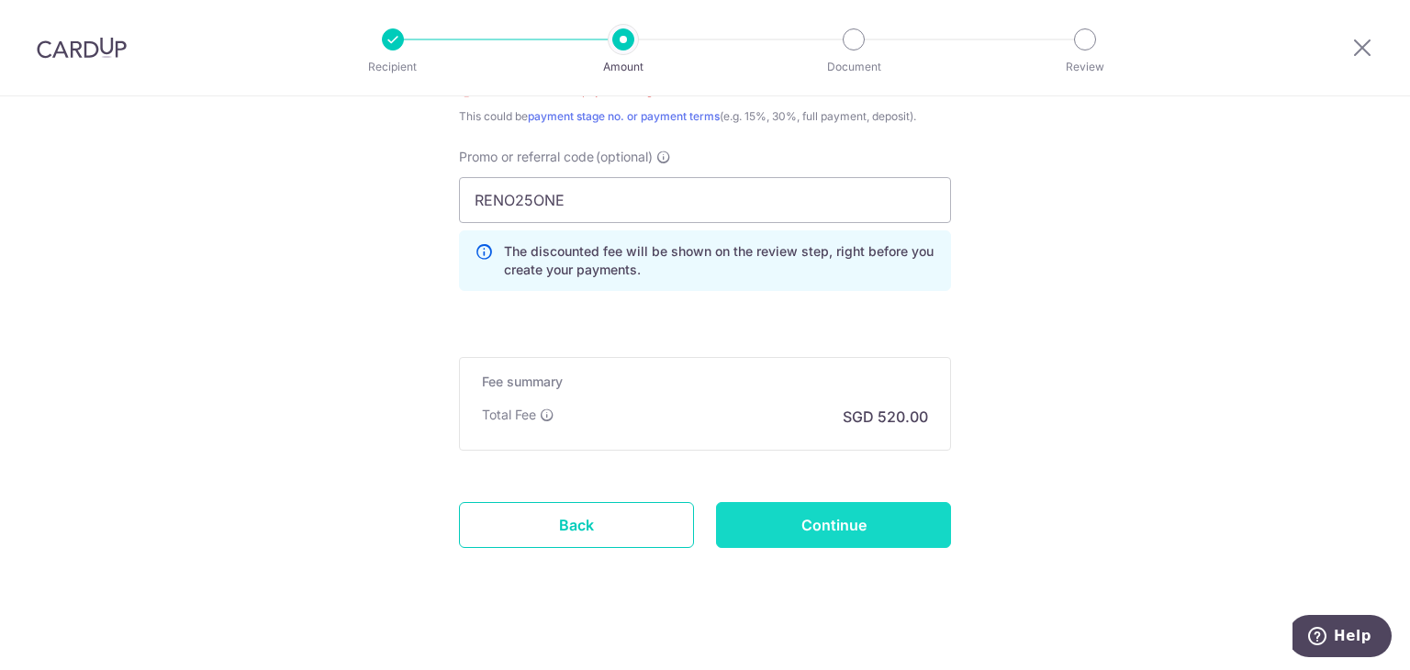
click at [799, 519] on input "Continue" at bounding box center [833, 525] width 235 height 46
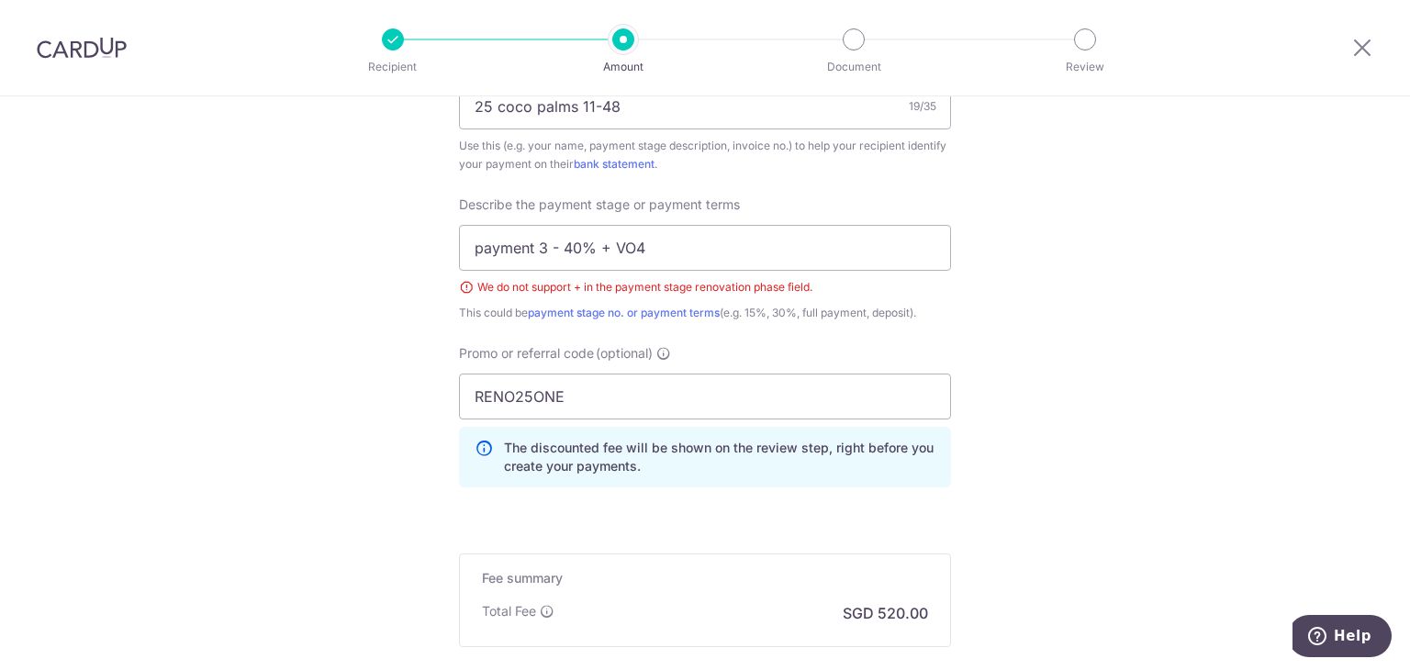
scroll to position [1177, 0]
click at [599, 257] on input "payment 3 - 40% + VO4" at bounding box center [705, 251] width 492 height 46
click at [602, 251] on input "payment 3 - 40% + VO4" at bounding box center [705, 251] width 492 height 46
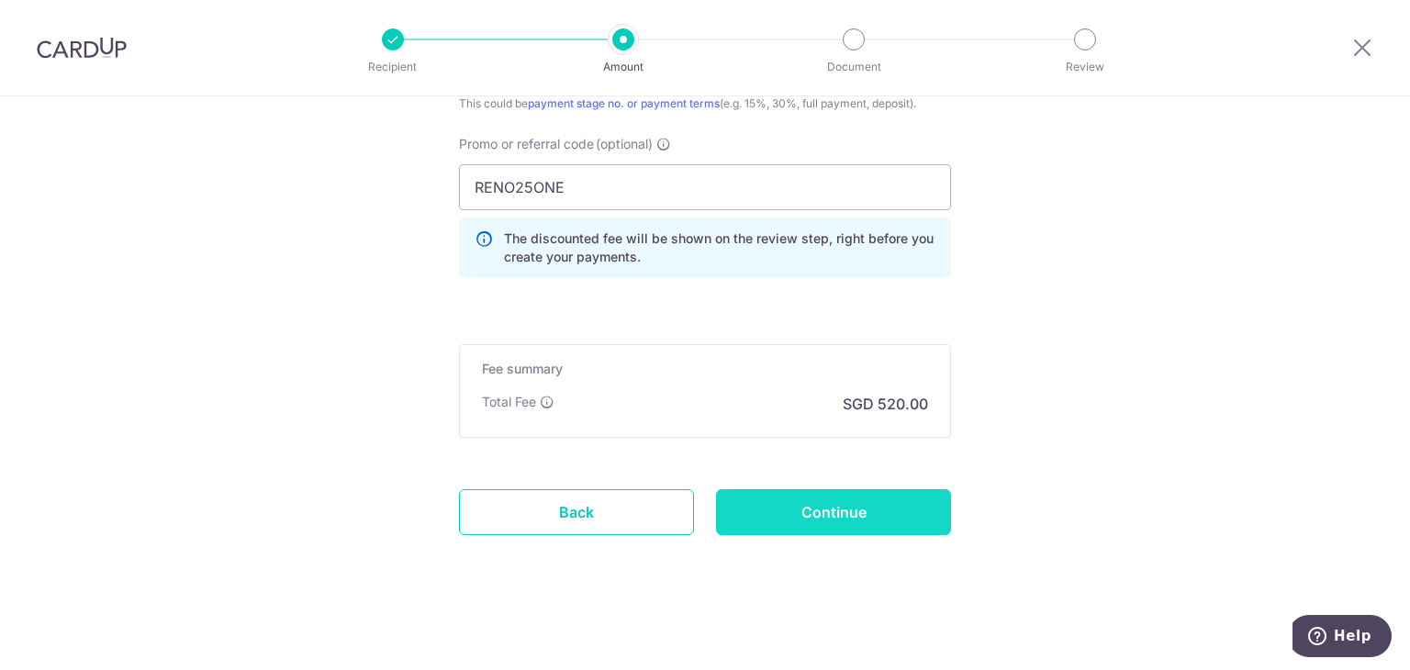
type input "payment 3 - 40% VO4"
click at [876, 515] on input "Continue" at bounding box center [833, 512] width 235 height 46
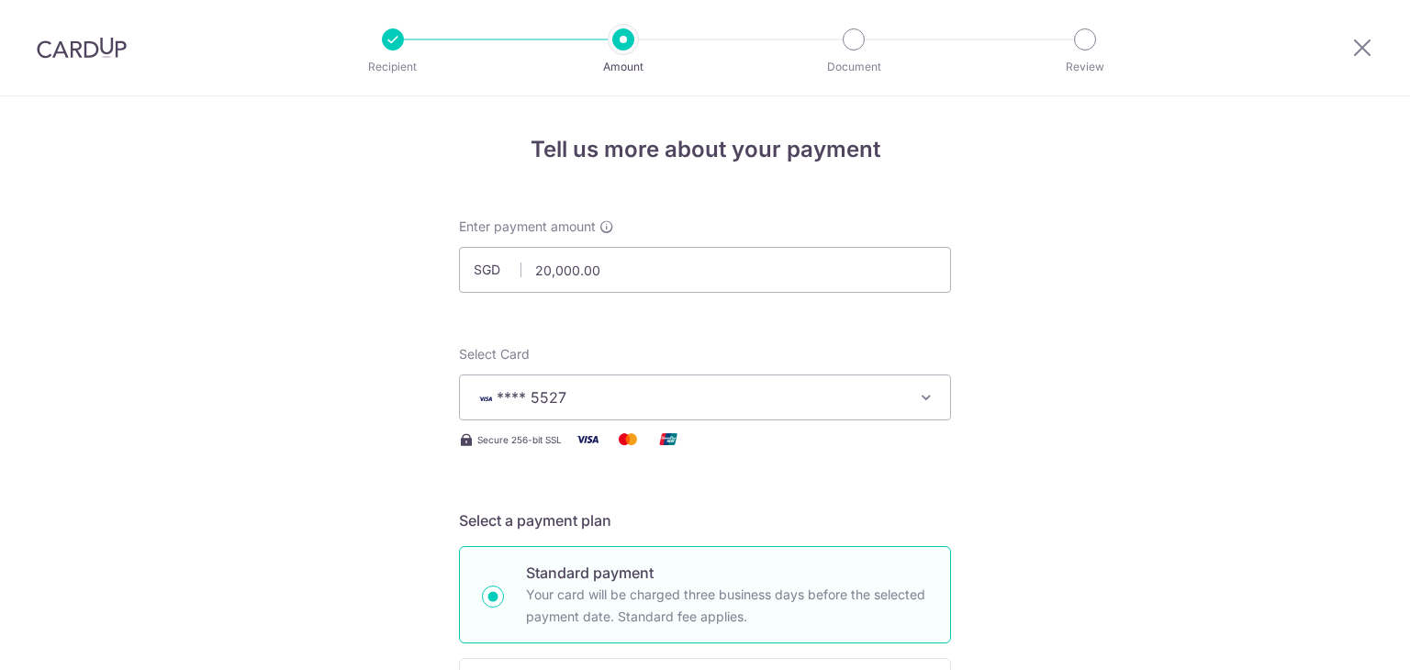
scroll to position [1390, 0]
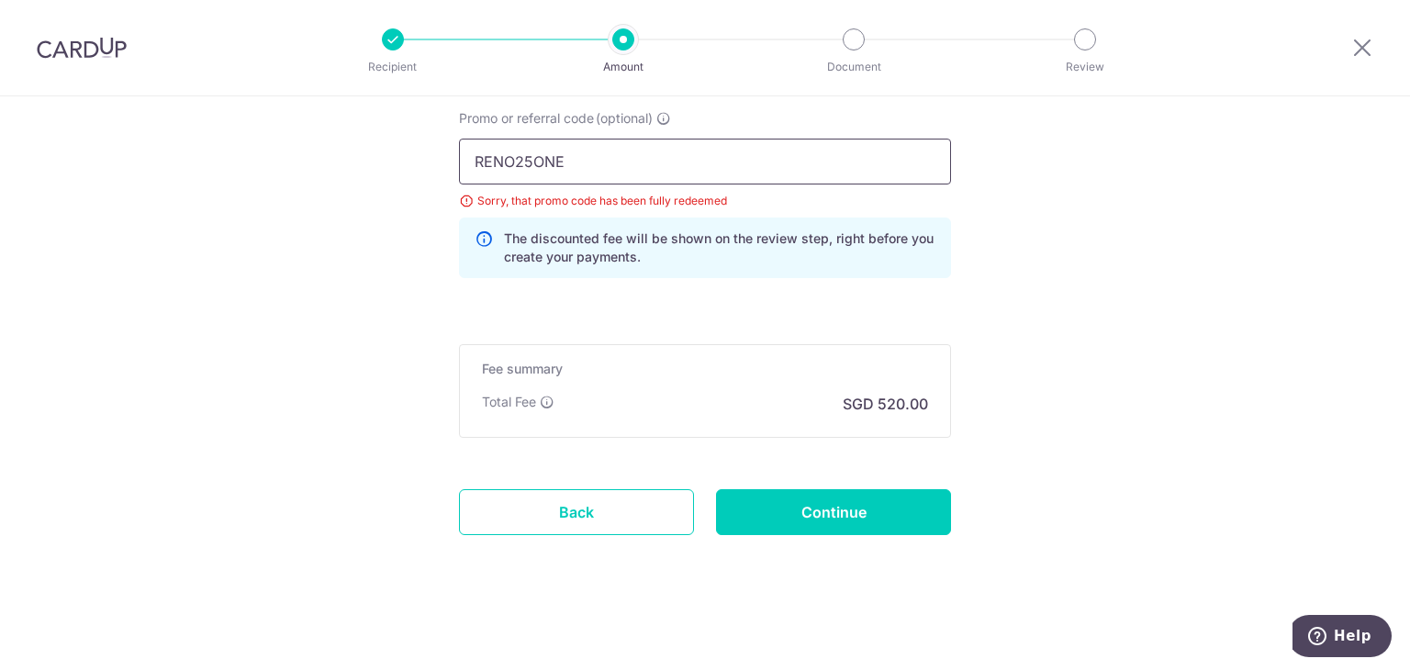
drag, startPoint x: 546, startPoint y: 158, endPoint x: 525, endPoint y: 162, distance: 21.4
click at [526, 162] on input "RENO25ONE" at bounding box center [705, 162] width 492 height 46
drag, startPoint x: 535, startPoint y: 167, endPoint x: 567, endPoint y: 154, distance: 34.6
click at [536, 167] on input "RENO25ONE" at bounding box center [705, 162] width 492 height 46
click at [575, 154] on input "RENO25ONE" at bounding box center [705, 162] width 492 height 46
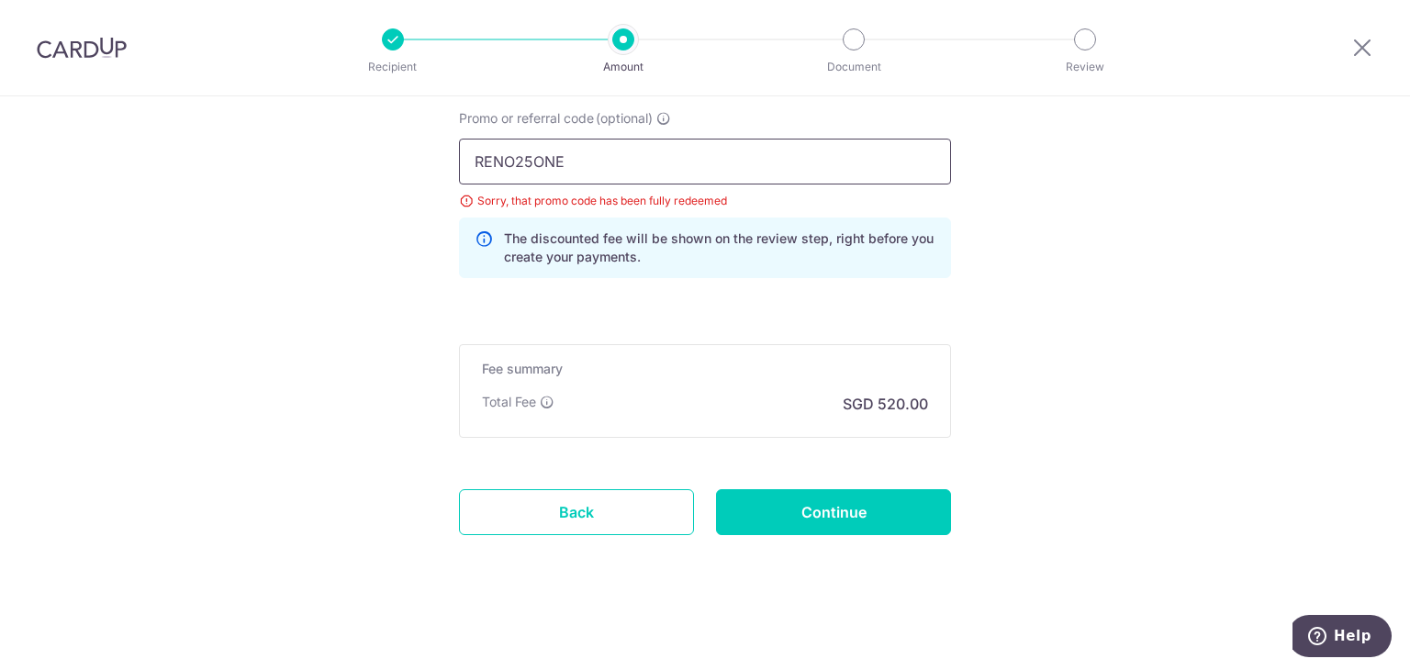
drag, startPoint x: 576, startPoint y: 157, endPoint x: 349, endPoint y: 148, distance: 227.8
type input "o"
type input "OFF225"
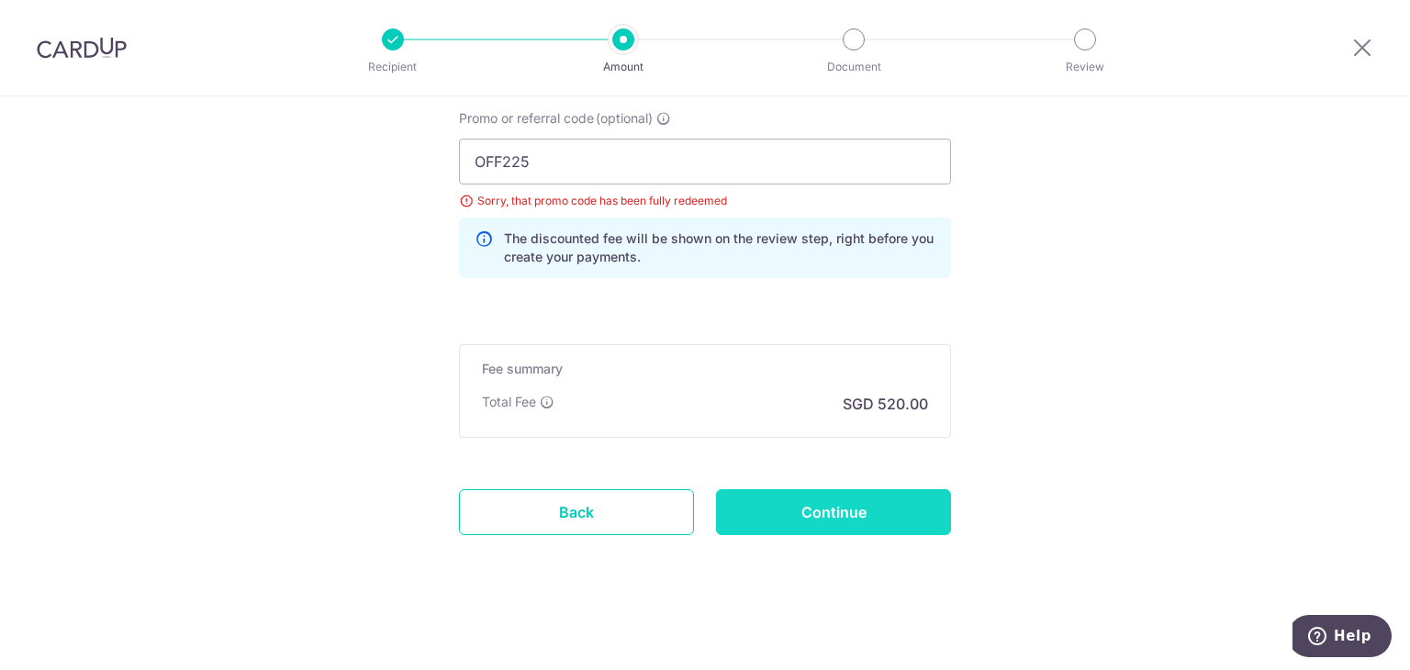
click at [804, 502] on input "Continue" at bounding box center [833, 512] width 235 height 46
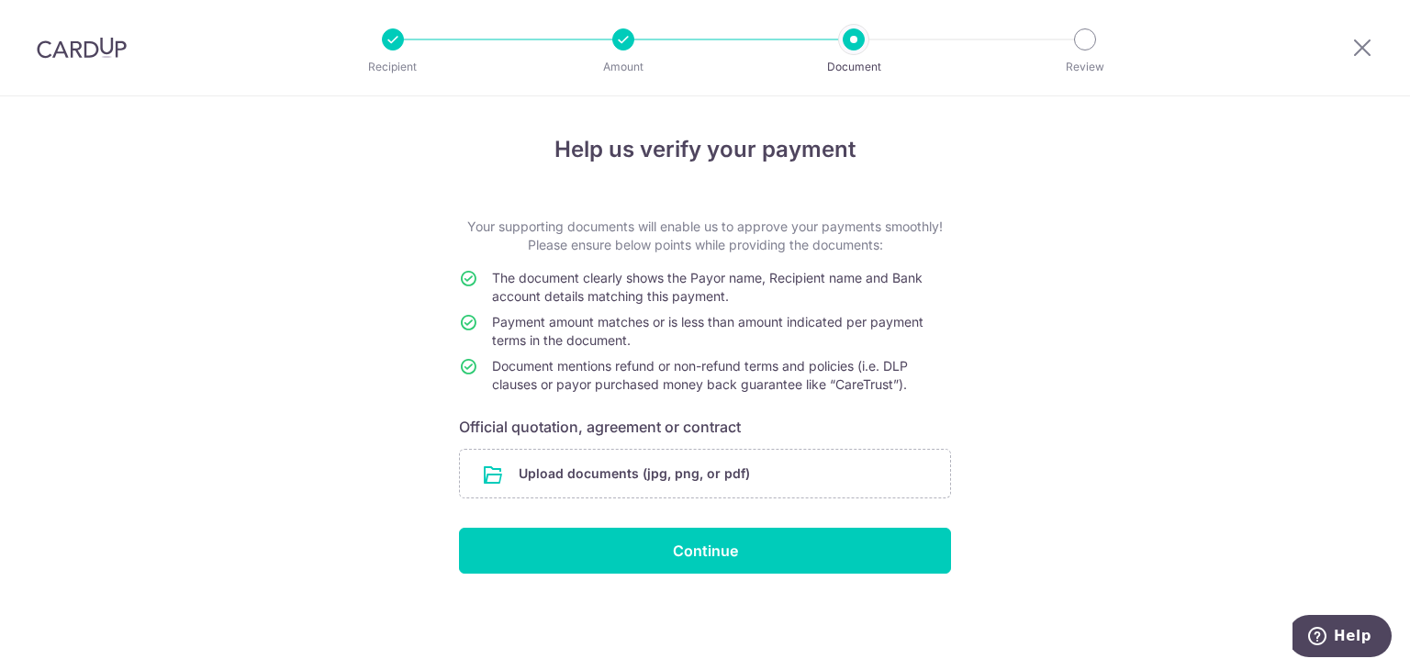
click at [621, 46] on div at bounding box center [623, 39] width 22 height 22
click at [1361, 43] on icon at bounding box center [1362, 47] width 22 height 23
click at [1153, 235] on div "Help us verify your payment Your supporting documents will enable us to approve…" at bounding box center [705, 383] width 1410 height 574
click at [1362, 55] on icon at bounding box center [1362, 47] width 22 height 23
